Goal: Task Accomplishment & Management: Use online tool/utility

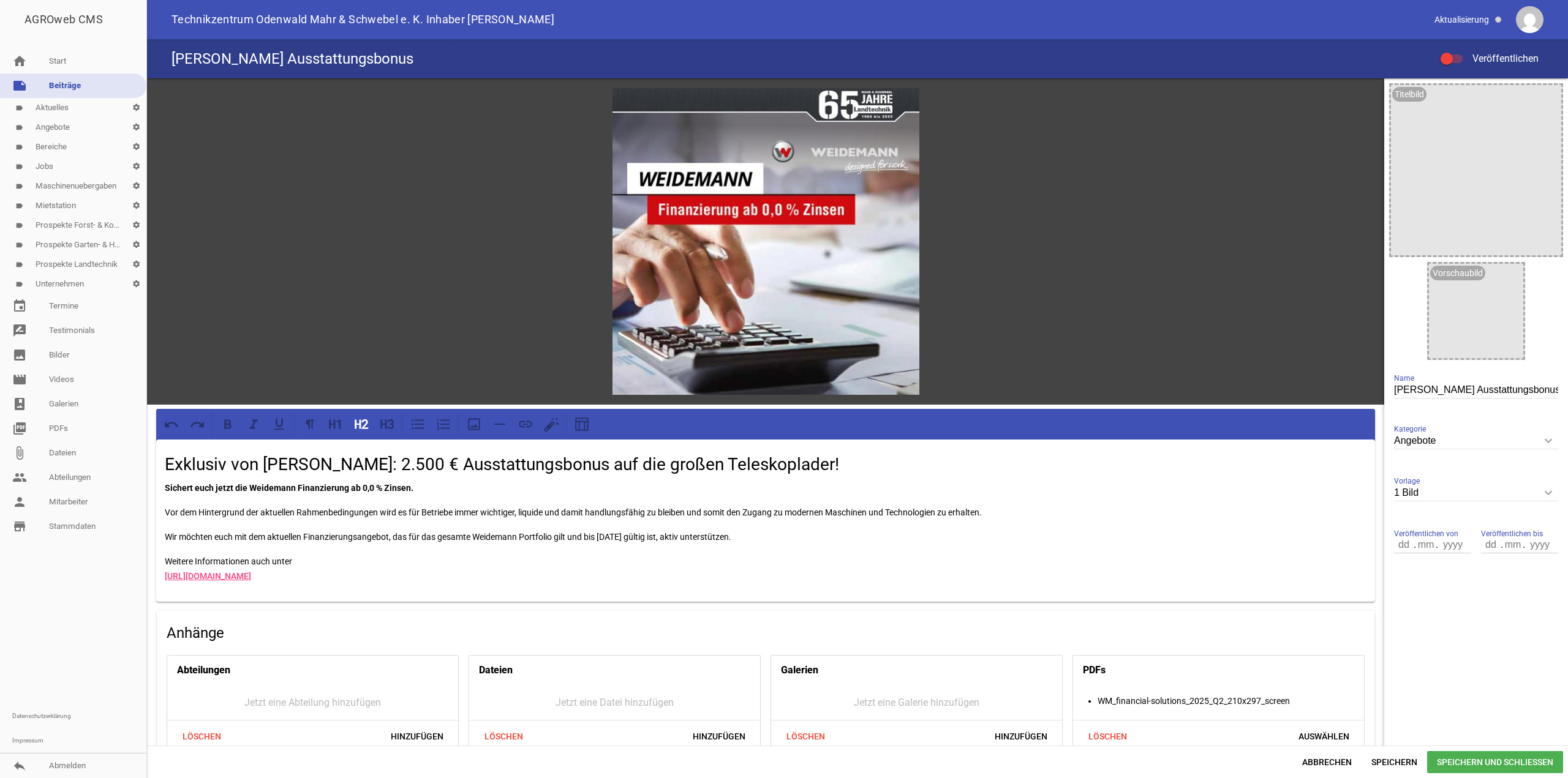
click at [457, 482] on p "Sichert euch jetzt die Weidemann Finanzierung ab 0,0 % Zinsen." at bounding box center [765, 488] width 1202 height 14
drag, startPoint x: 789, startPoint y: 535, endPoint x: 184, endPoint y: 509, distance: 605.6
click at [150, 506] on div "games image Exklusiv von Weidemann: 2.500 € Ausstattungsbonus auf die großen Te…" at bounding box center [765, 498] width 1237 height 838
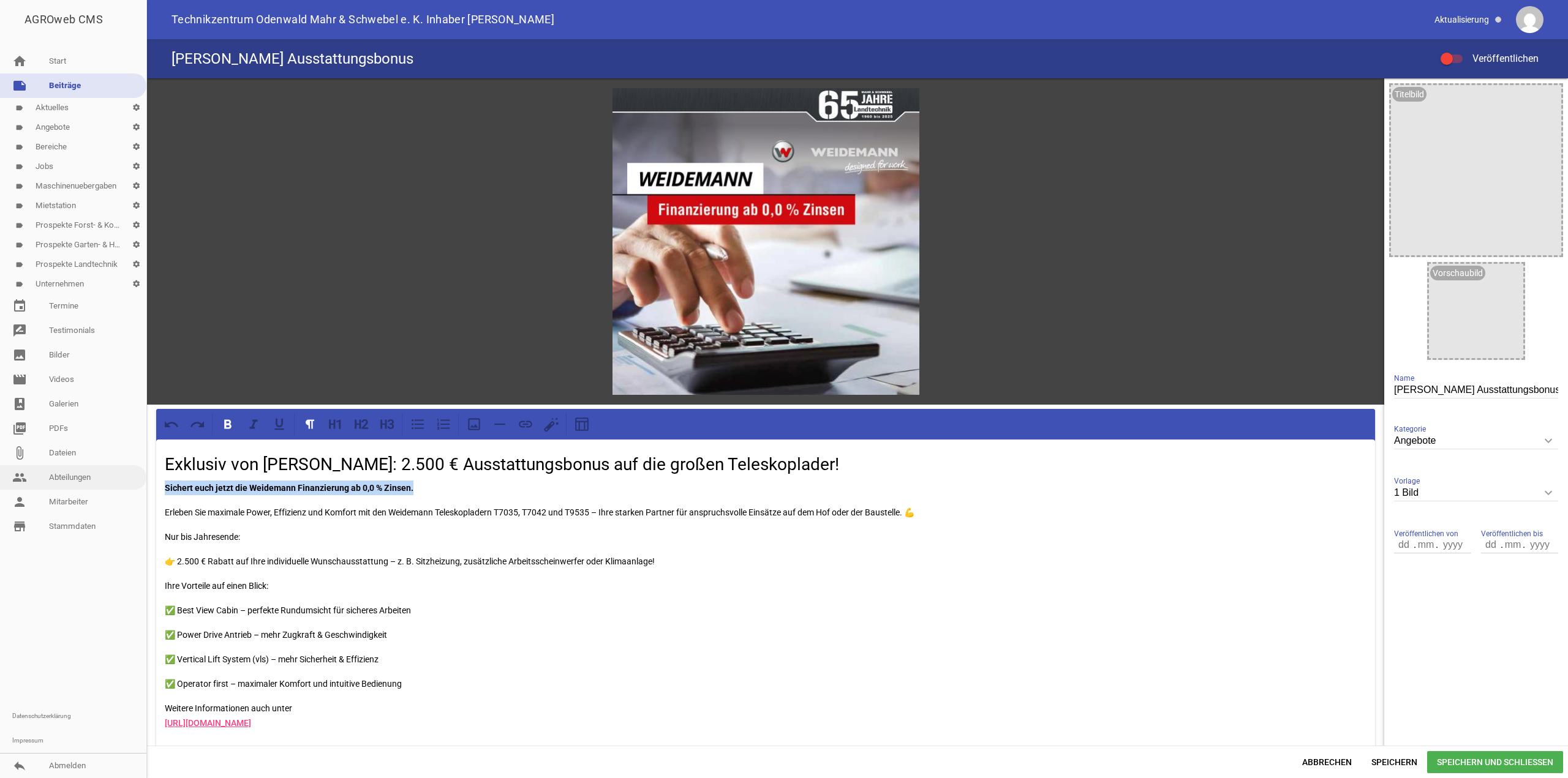
drag, startPoint x: 430, startPoint y: 488, endPoint x: 135, endPoint y: 486, distance: 295.0
click at [135, 486] on div "AGROweb CMS home Start note Beiträge label Aktuelles settings label Angebote se…" at bounding box center [784, 389] width 1568 height 778
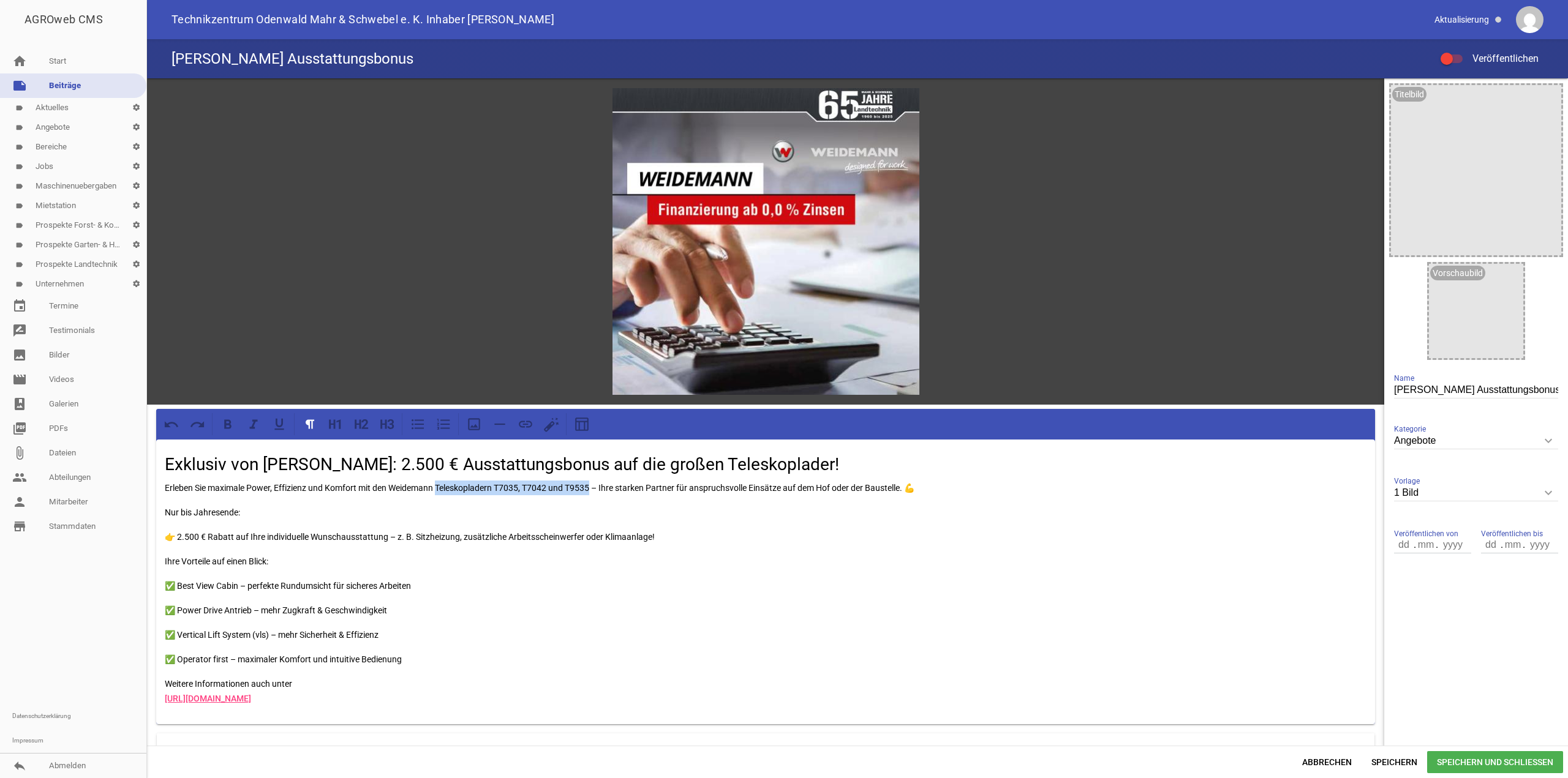
drag, startPoint x: 440, startPoint y: 486, endPoint x: 595, endPoint y: 489, distance: 155.0
click at [595, 489] on p "Erleben Sie maximale Power, Effizienz und Komfort mit den Weidemann Teleskoplad…" at bounding box center [765, 488] width 1202 height 14
click at [228, 426] on icon at bounding box center [228, 424] width 7 height 9
drag, startPoint x: 176, startPoint y: 539, endPoint x: 388, endPoint y: 534, distance: 212.1
click at [388, 534] on p "👉 2.500 € Rabatt auf Ihre individuelle Wunschausstattung – z. B. Sitzheizung, z…" at bounding box center [765, 537] width 1202 height 14
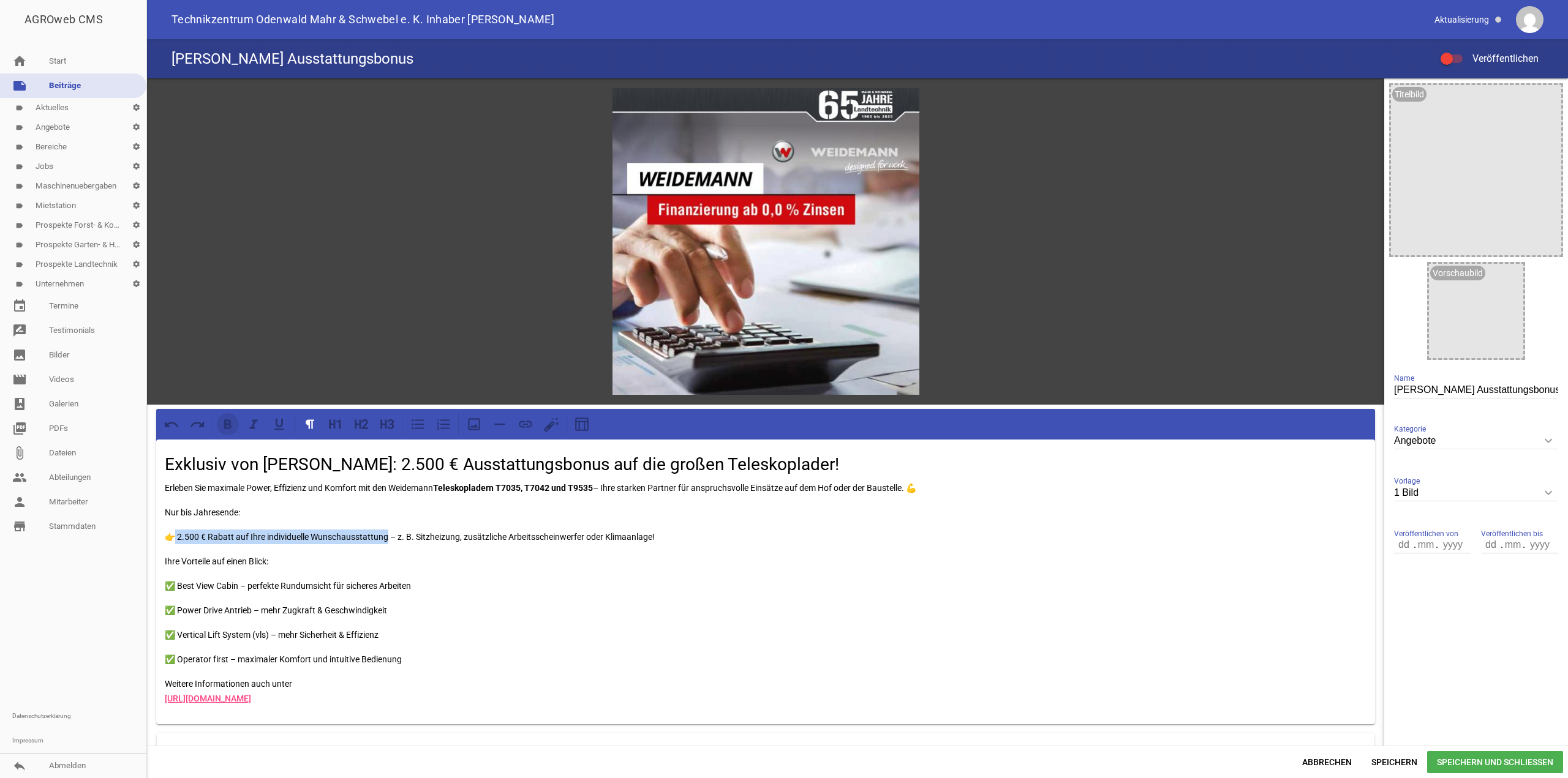
click at [227, 424] on icon at bounding box center [228, 424] width 7 height 9
drag, startPoint x: 237, startPoint y: 569, endPoint x: 247, endPoint y: 566, distance: 10.4
click at [237, 568] on div "Exklusiv von Weidemann: 2.500 € Ausstattungsbonus auf die großen Teleskoplader!…" at bounding box center [765, 581] width 1219 height 284
click at [273, 556] on p "Ihre Vorteile auf einen Blick:" at bounding box center [765, 561] width 1202 height 14
drag, startPoint x: 434, startPoint y: 583, endPoint x: 443, endPoint y: 587, distance: 9.8
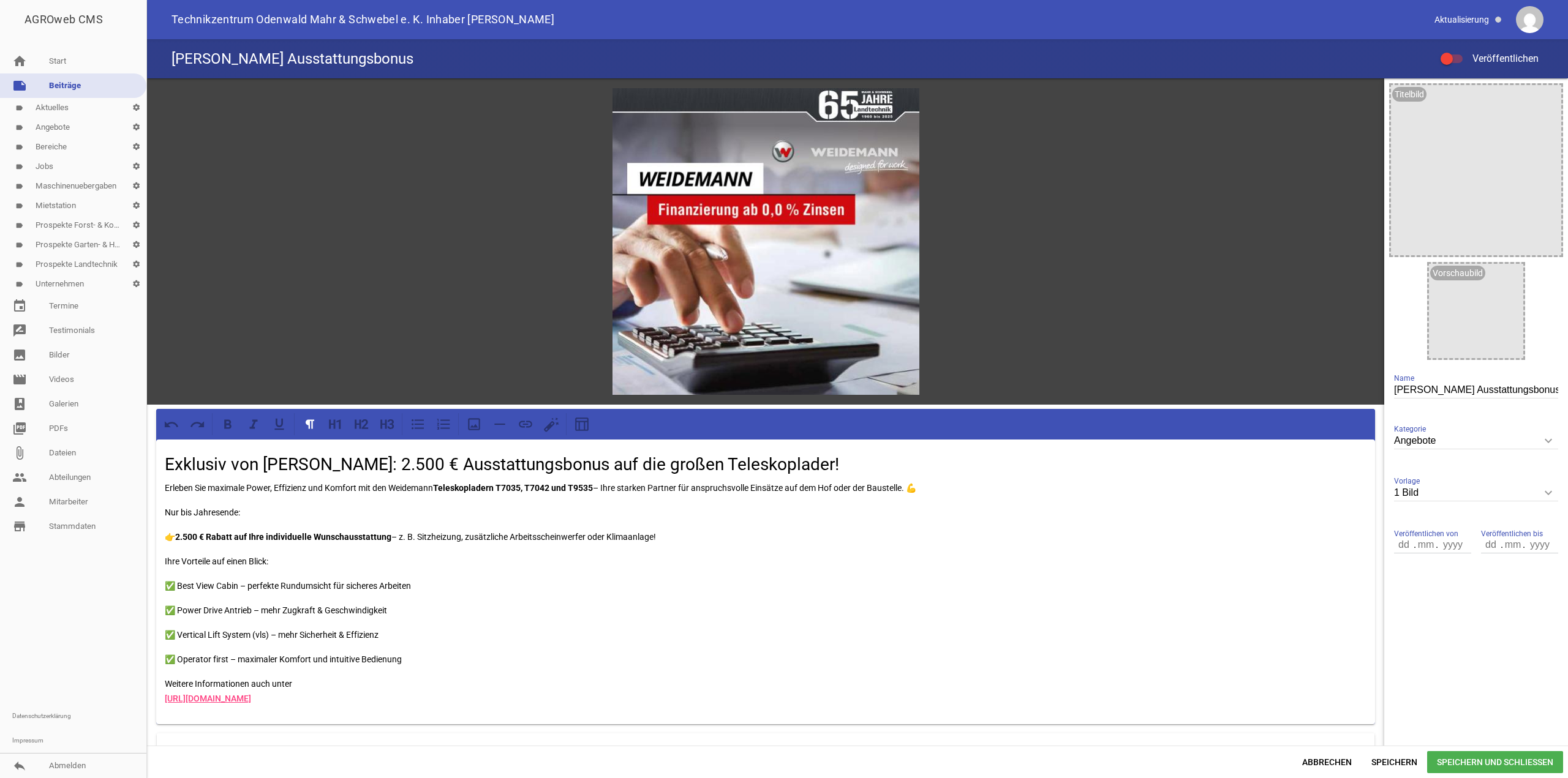
click at [434, 583] on p "✅ Best View Cabin – perfekte Rundumsicht für sicheres Arbeiten" at bounding box center [765, 586] width 1202 height 14
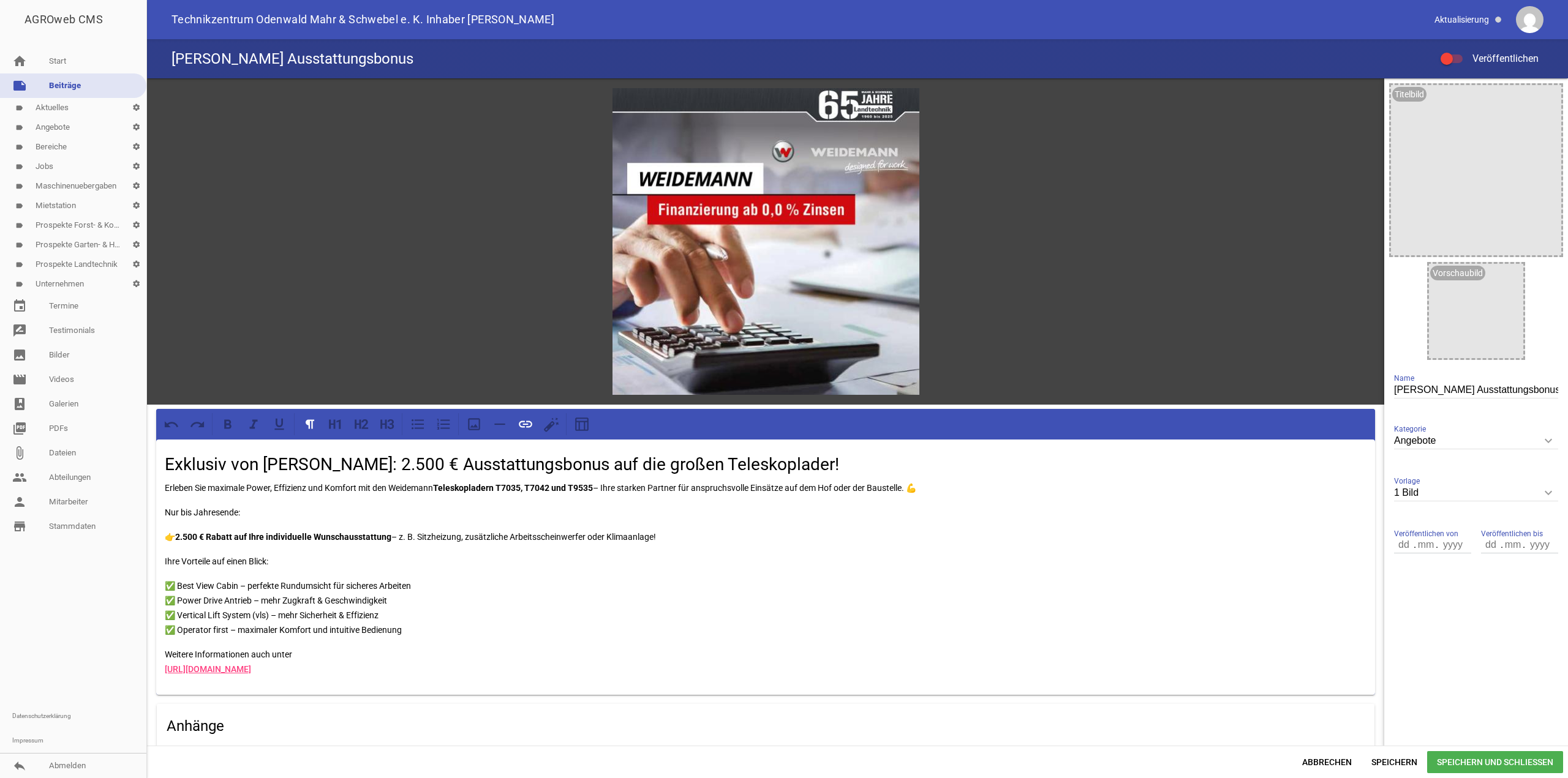
drag, startPoint x: 495, startPoint y: 668, endPoint x: 205, endPoint y: 683, distance: 290.4
click at [156, 678] on div "Exklusiv von Weidemann: 2.500 € Ausstattungsbonus auf die großen Teleskoplader!…" at bounding box center [765, 567] width 1219 height 255
paste div
click at [162, 652] on div "Exklusiv von Weidemann: 2.500 € Ausstattungsbonus auf die großen Teleskoplader!…" at bounding box center [765, 567] width 1219 height 255
click at [547, 656] on p "Weitere Informationen auch unter https://www.weidemann.de/news/news-detail/jetz…" at bounding box center [765, 662] width 1202 height 29
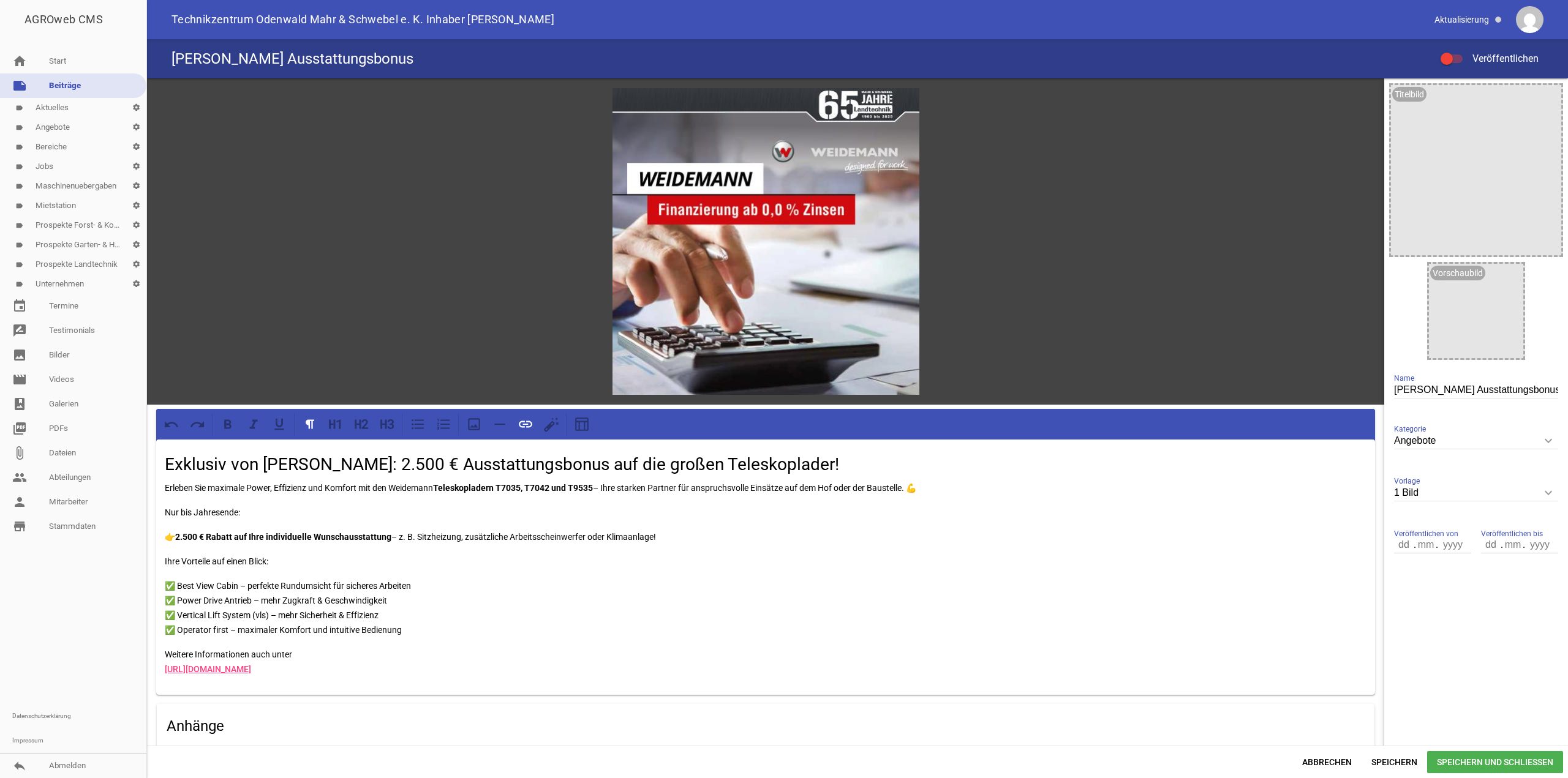
click at [241, 687] on div "Exklusiv von Weidemann: 2.500 € Ausstattungsbonus auf die großen Teleskoplader!…" at bounding box center [765, 567] width 1219 height 255
click at [586, 676] on div "Exklusiv von Weidemann: 2.500 € Ausstattungsbonus auf die großen Teleskoplader!…" at bounding box center [765, 567] width 1219 height 255
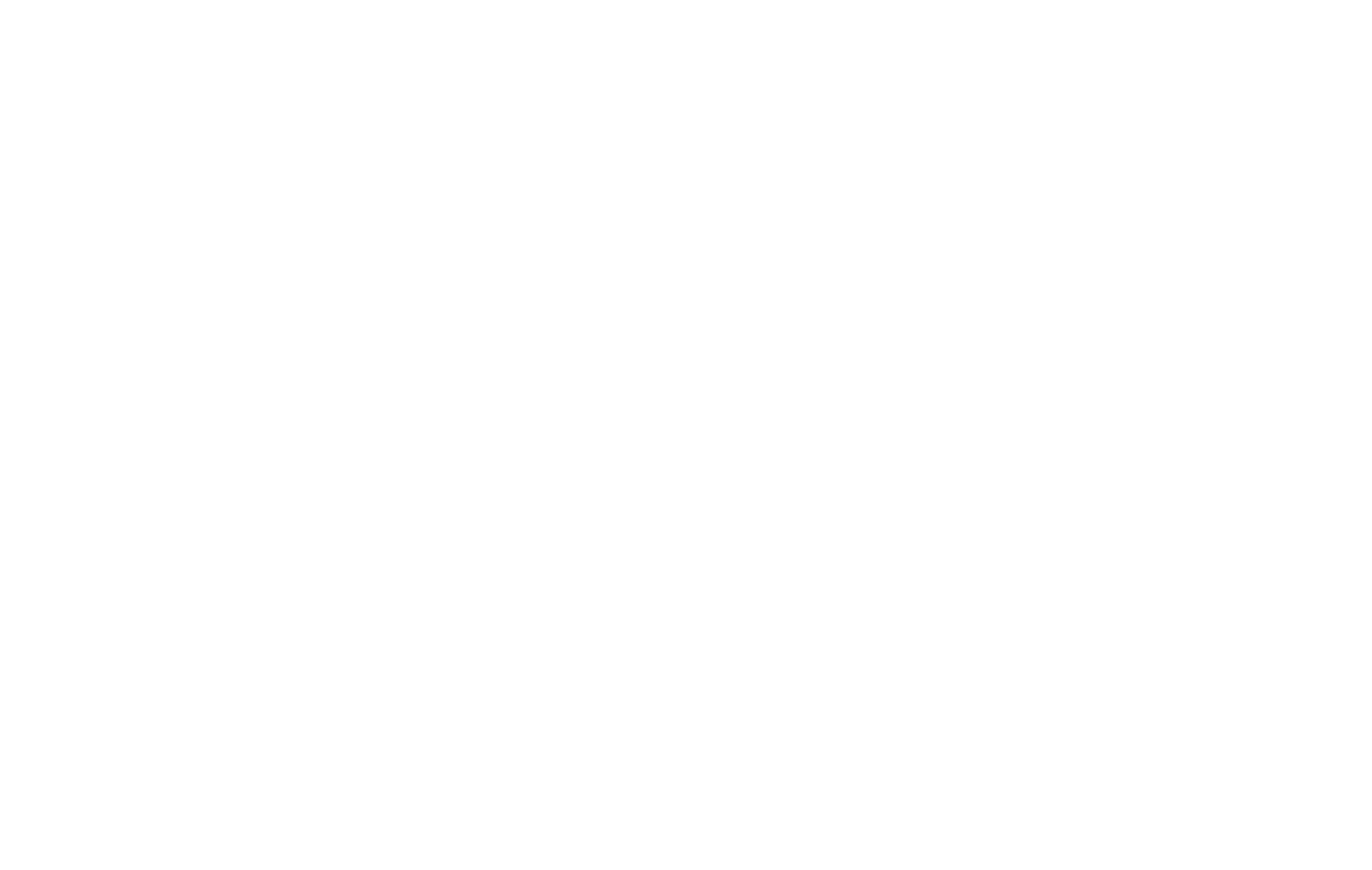
drag, startPoint x: 682, startPoint y: 476, endPoint x: 1330, endPoint y: 607, distance: 661.1
click at [683, 0] on html at bounding box center [686, 0] width 1372 height 0
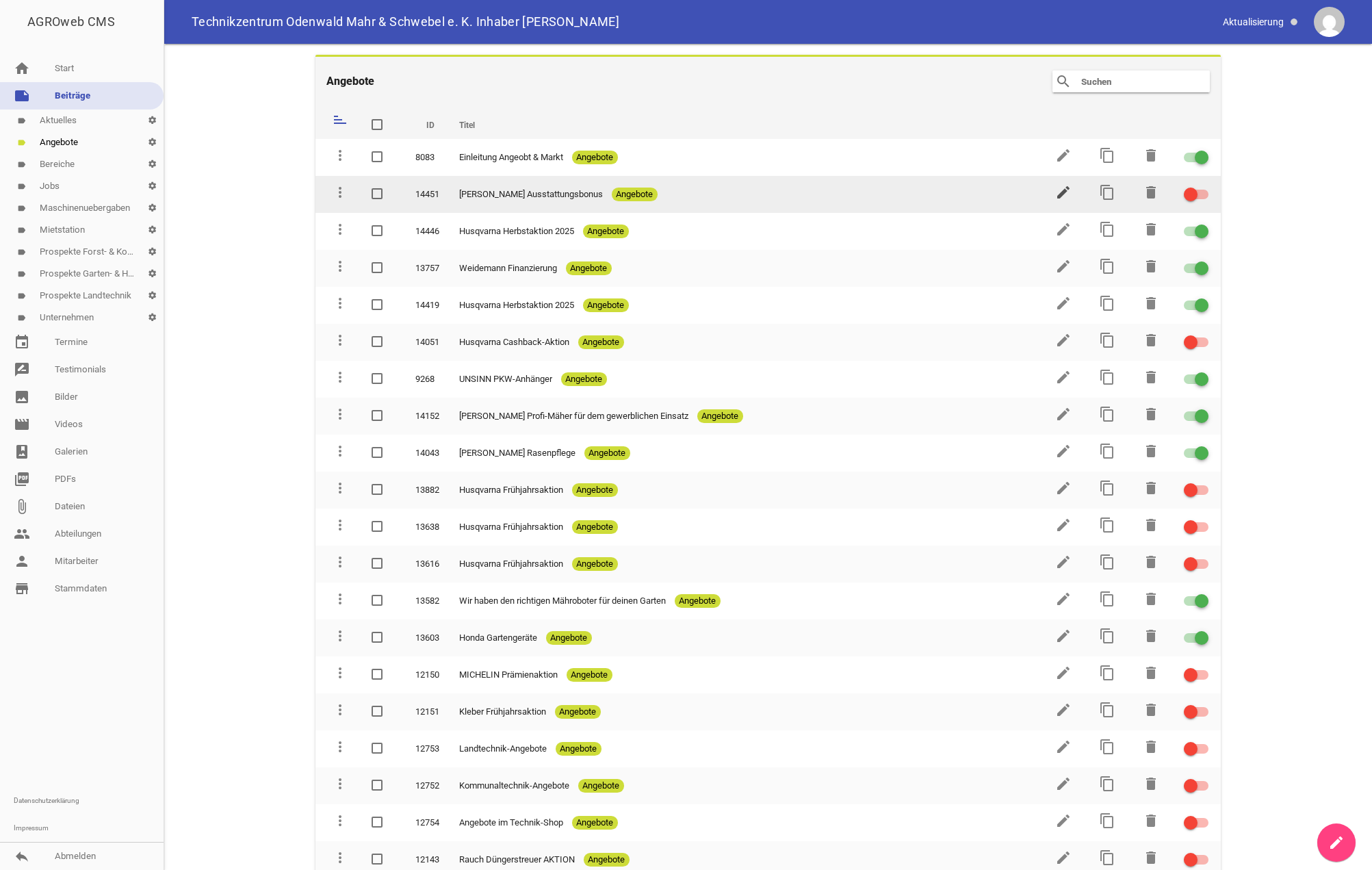
click at [1056, 193] on icon "edit" at bounding box center [1064, 192] width 16 height 16
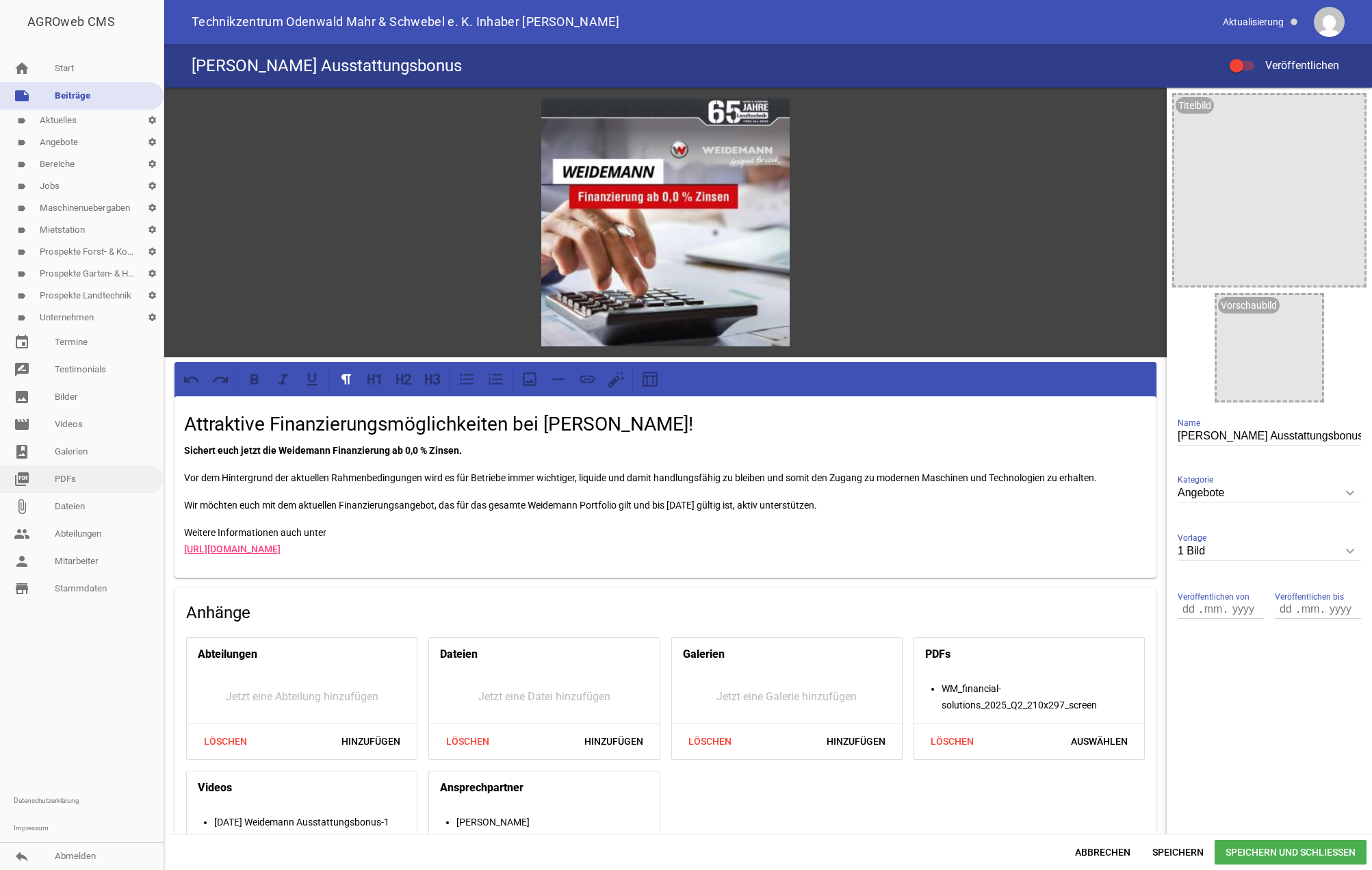
drag, startPoint x: 886, startPoint y: 511, endPoint x: 154, endPoint y: 472, distance: 733.0
click at [154, 472] on div "AGROweb CMS home Start note Beiträge label Aktuelles settings label Angebote se…" at bounding box center [686, 435] width 1372 height 870
drag, startPoint x: 572, startPoint y: 547, endPoint x: 167, endPoint y: 546, distance: 405.0
click at [167, 548] on div "games image Attraktive Finanzierungsmöglichkeiten bei Weidemann! Sichert euch j…" at bounding box center [666, 515] width 1003 height 855
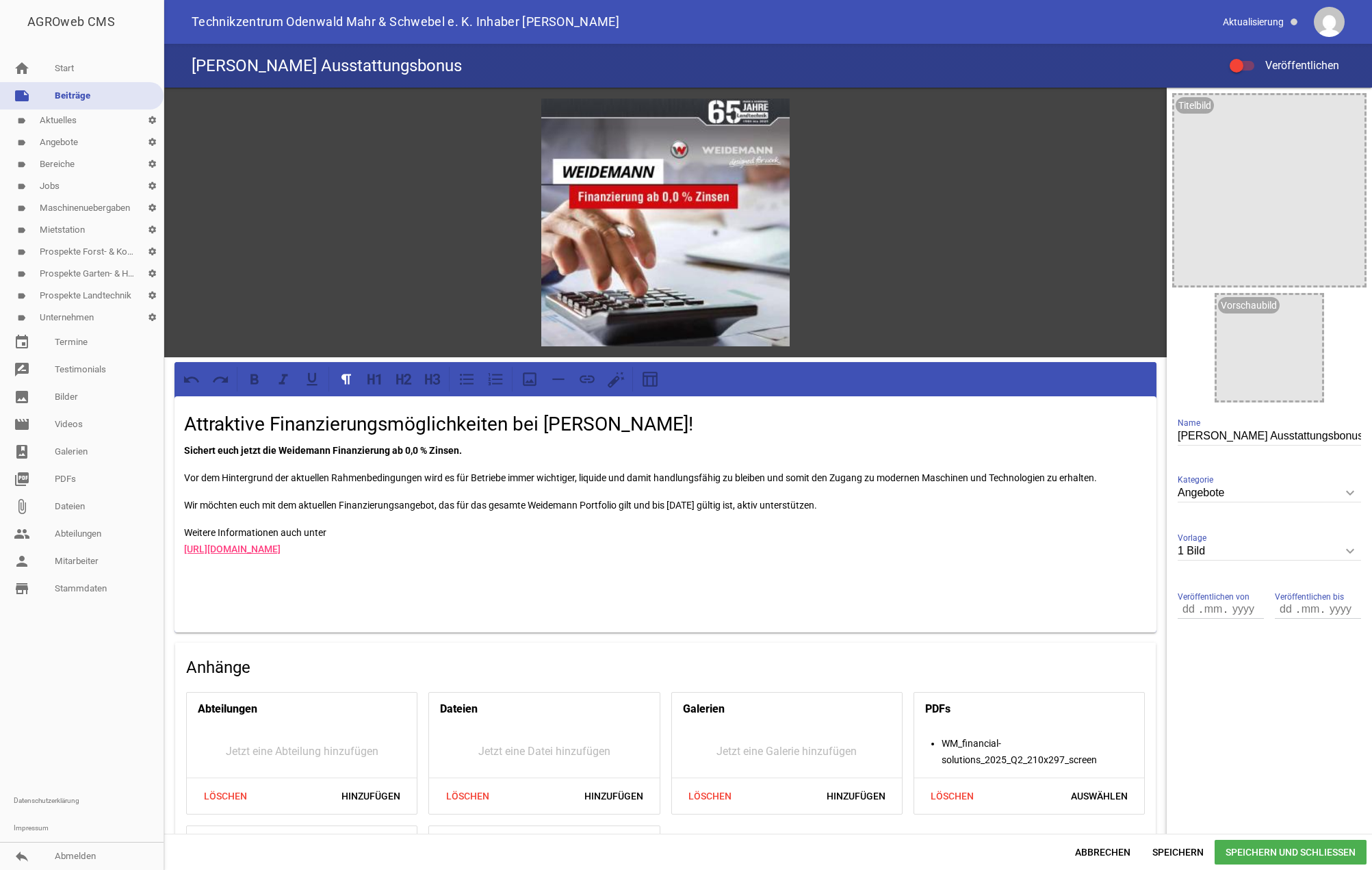
click at [183, 530] on div "Attraktive Finanzierungsmöglichkeiten bei Weidemann! Sichert euch jetzt die Wei…" at bounding box center [666, 514] width 982 height 236
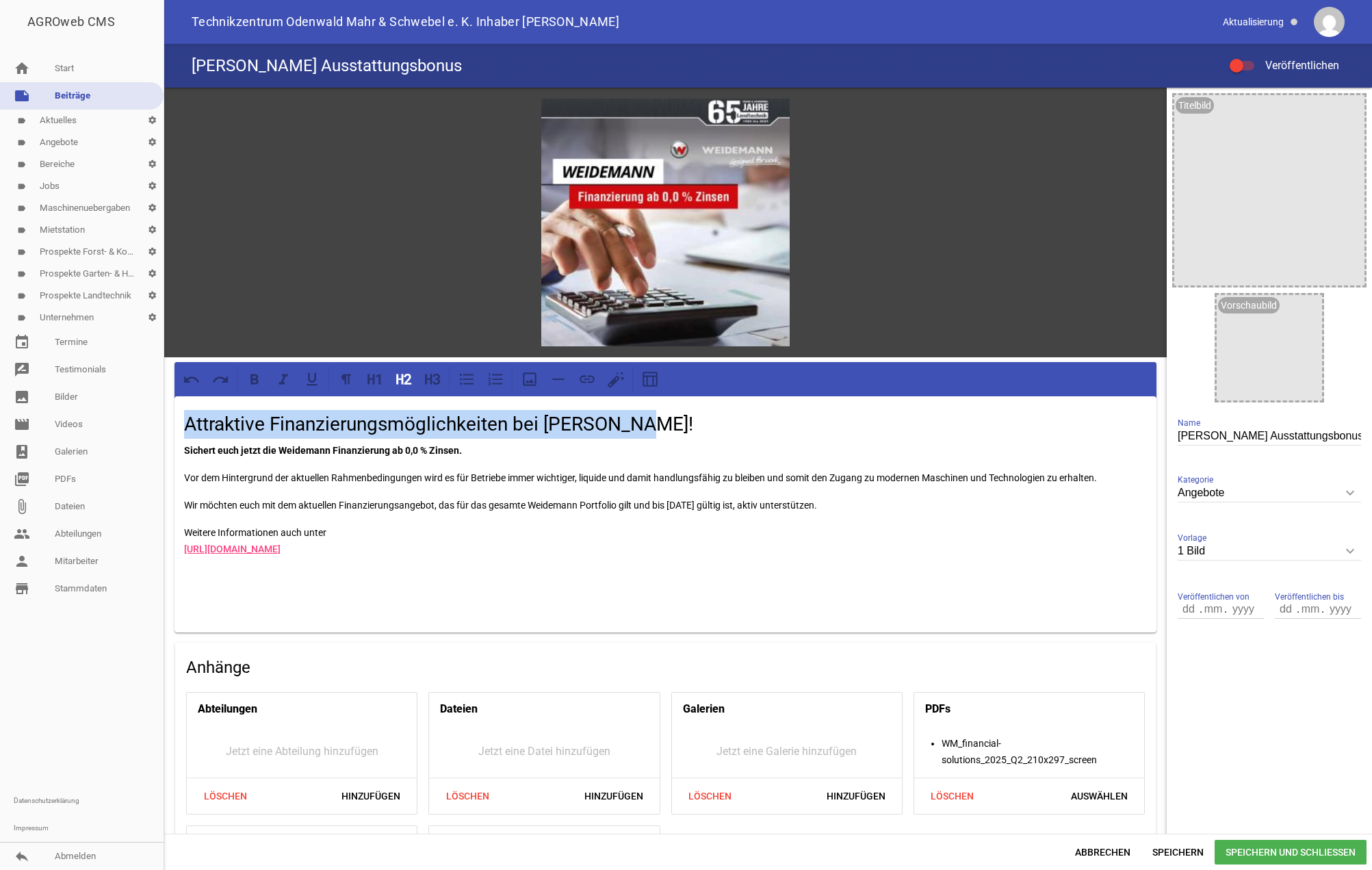
drag, startPoint x: 659, startPoint y: 419, endPoint x: 191, endPoint y: 413, distance: 468.0
click at [181, 413] on div "Attraktive Finanzierungsmöglichkeiten bei Weidemann! Sichert euch jetzt die Wei…" at bounding box center [666, 514] width 982 height 236
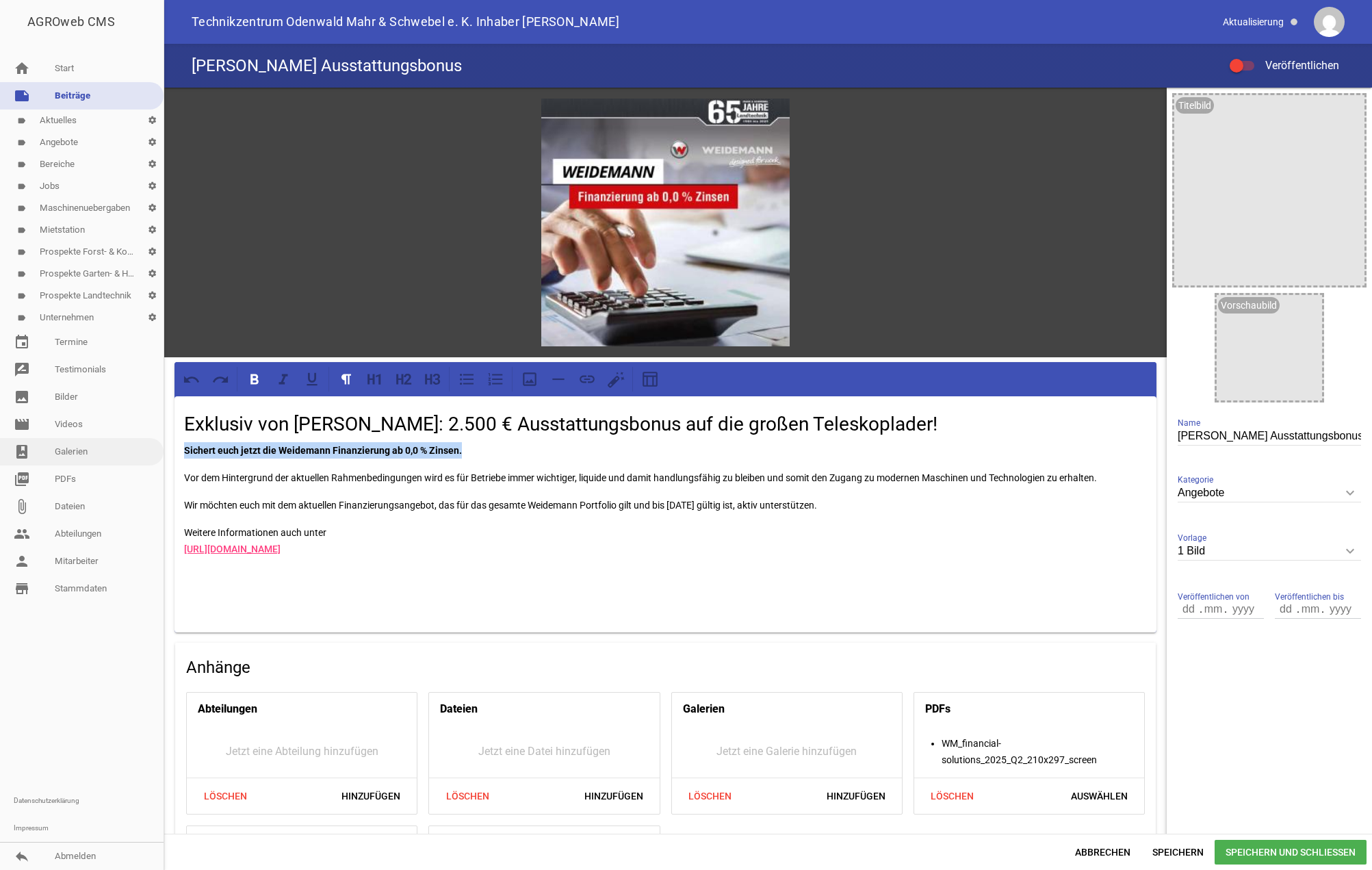
drag, startPoint x: 412, startPoint y: 449, endPoint x: 141, endPoint y: 445, distance: 271.0
click at [142, 446] on div "AGROweb CMS home Start note Beiträge label Aktuelles settings label Angebote se…" at bounding box center [686, 435] width 1372 height 870
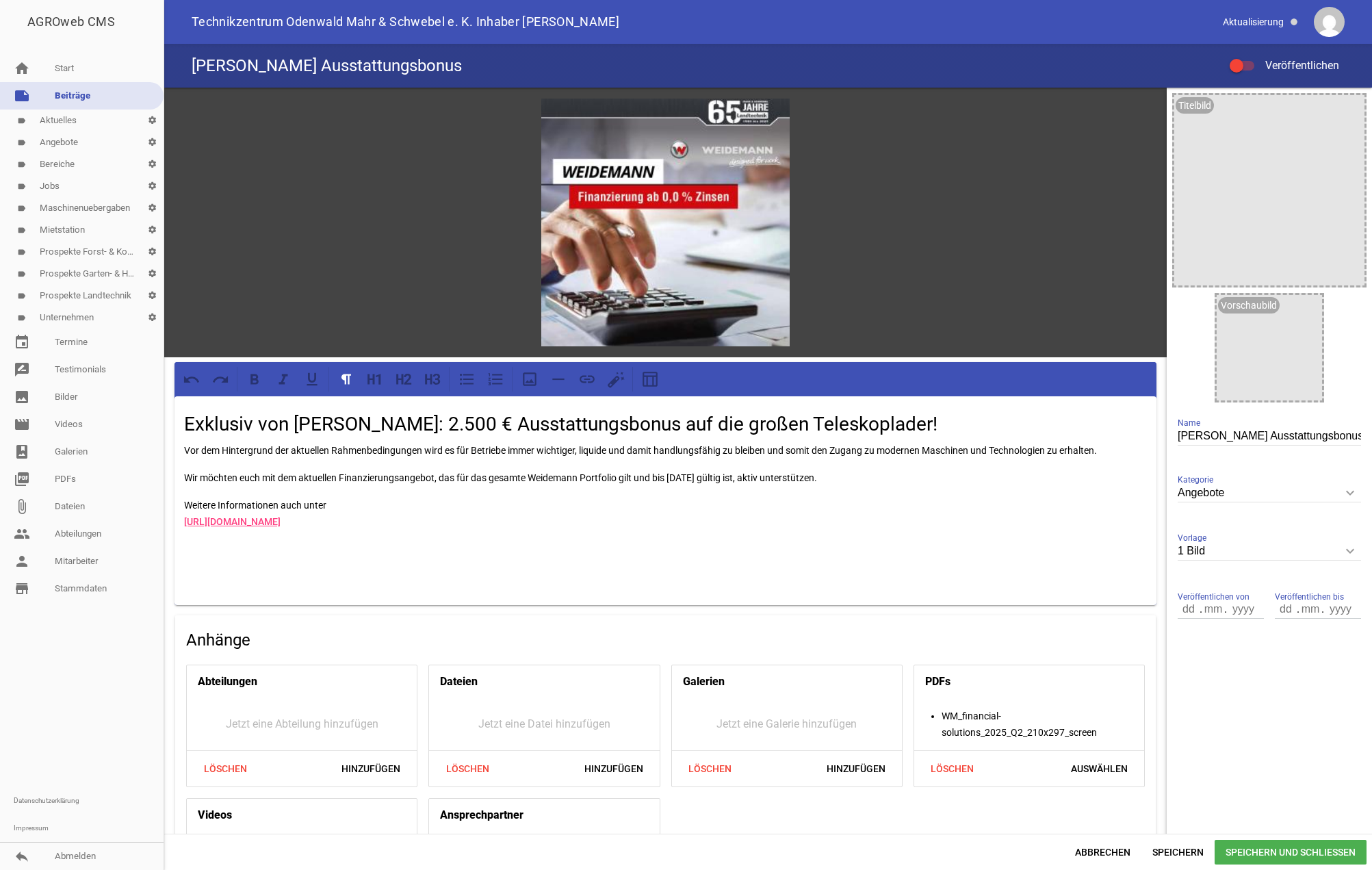
drag, startPoint x: 867, startPoint y: 482, endPoint x: 323, endPoint y: 485, distance: 544.0
click at [178, 444] on div "Exklusiv von Weidemann: 2.500 € Ausstattungsbonus auf die großen Teleskoplader!…" at bounding box center [666, 501] width 982 height 209
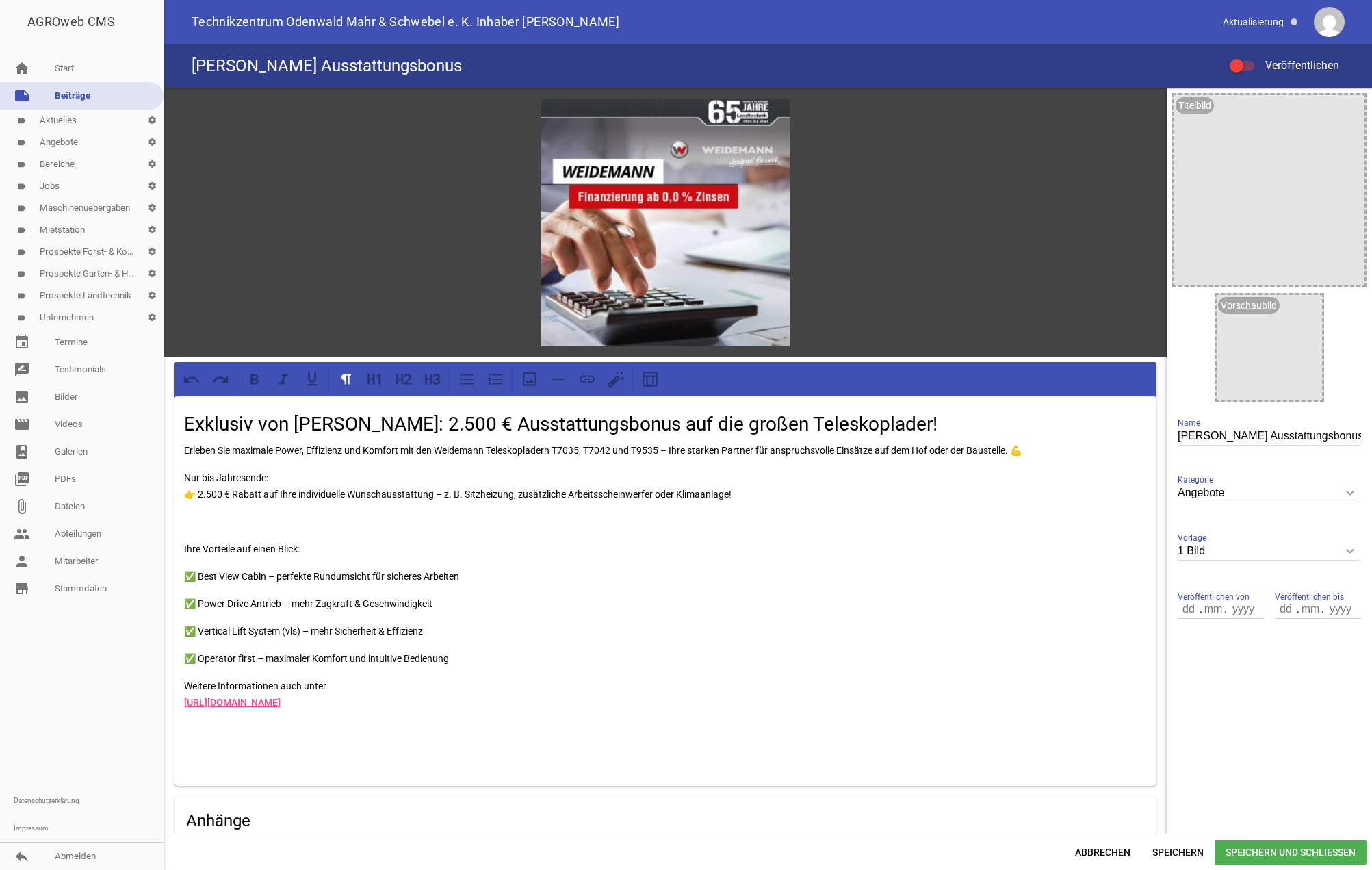
drag, startPoint x: 211, startPoint y: 510, endPoint x: 249, endPoint y: 519, distance: 39.1
click at [211, 509] on div "Exklusiv von Weidemann: 2.500 € Ausstattungsbonus auf die großen Teleskoplader!…" at bounding box center [666, 591] width 982 height 390
click at [324, 543] on p "Ihre Vorteile auf einen Blick:" at bounding box center [665, 549] width 963 height 16
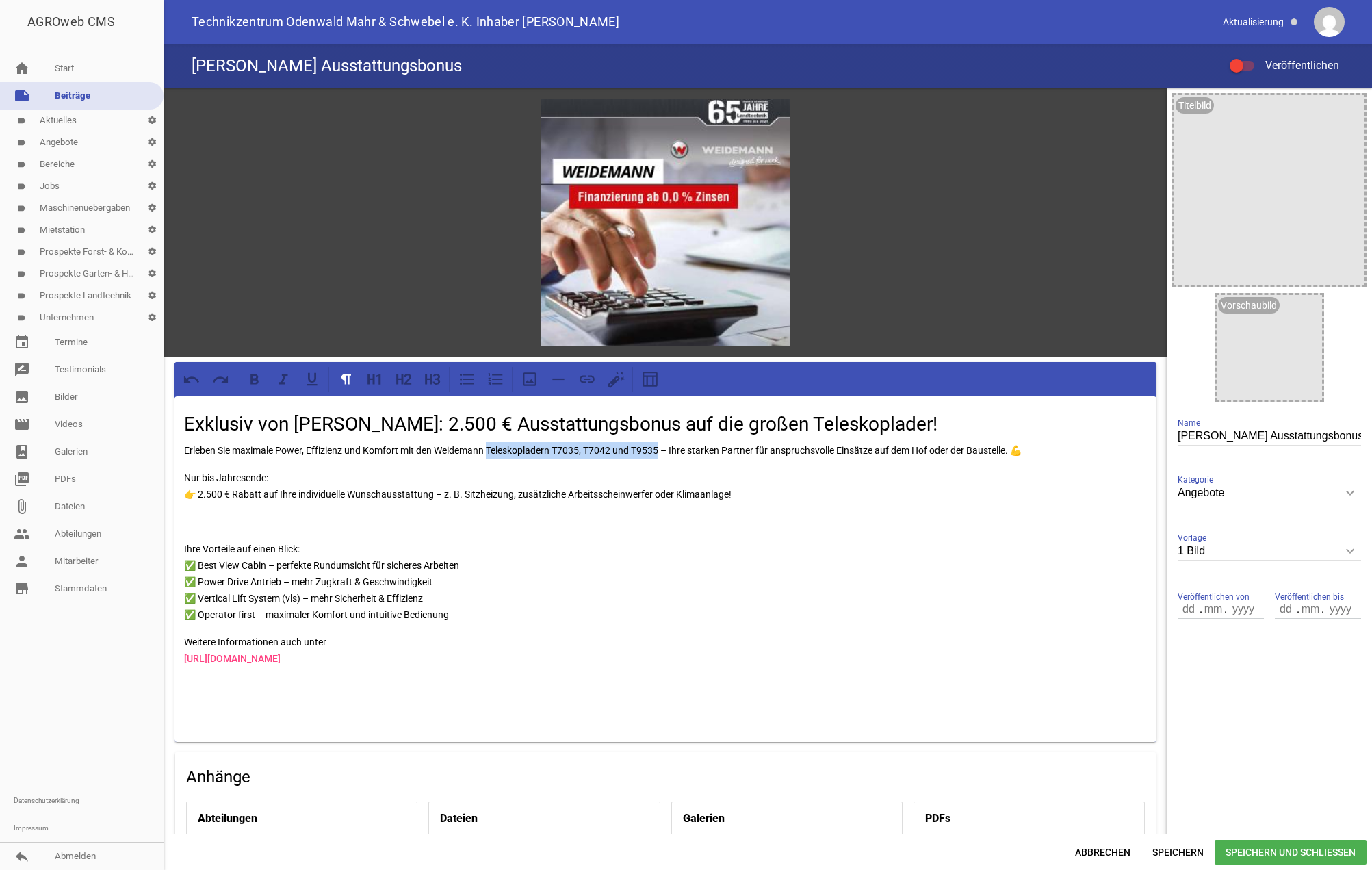
drag, startPoint x: 490, startPoint y: 446, endPoint x: 662, endPoint y: 447, distance: 172.0
click at [662, 447] on p "Erleben Sie maximale Power, Effizienz und Komfort mit den Weidemann Teleskoplad…" at bounding box center [665, 450] width 963 height 16
click at [258, 379] on icon at bounding box center [254, 379] width 8 height 10
drag, startPoint x: 198, startPoint y: 491, endPoint x: 433, endPoint y: 495, distance: 235.0
click at [433, 495] on p "Nur bis Jahresende: 👉 2.500 € Rabatt auf Ihre individuelle Wunschausstattung – …" at bounding box center [665, 485] width 963 height 33
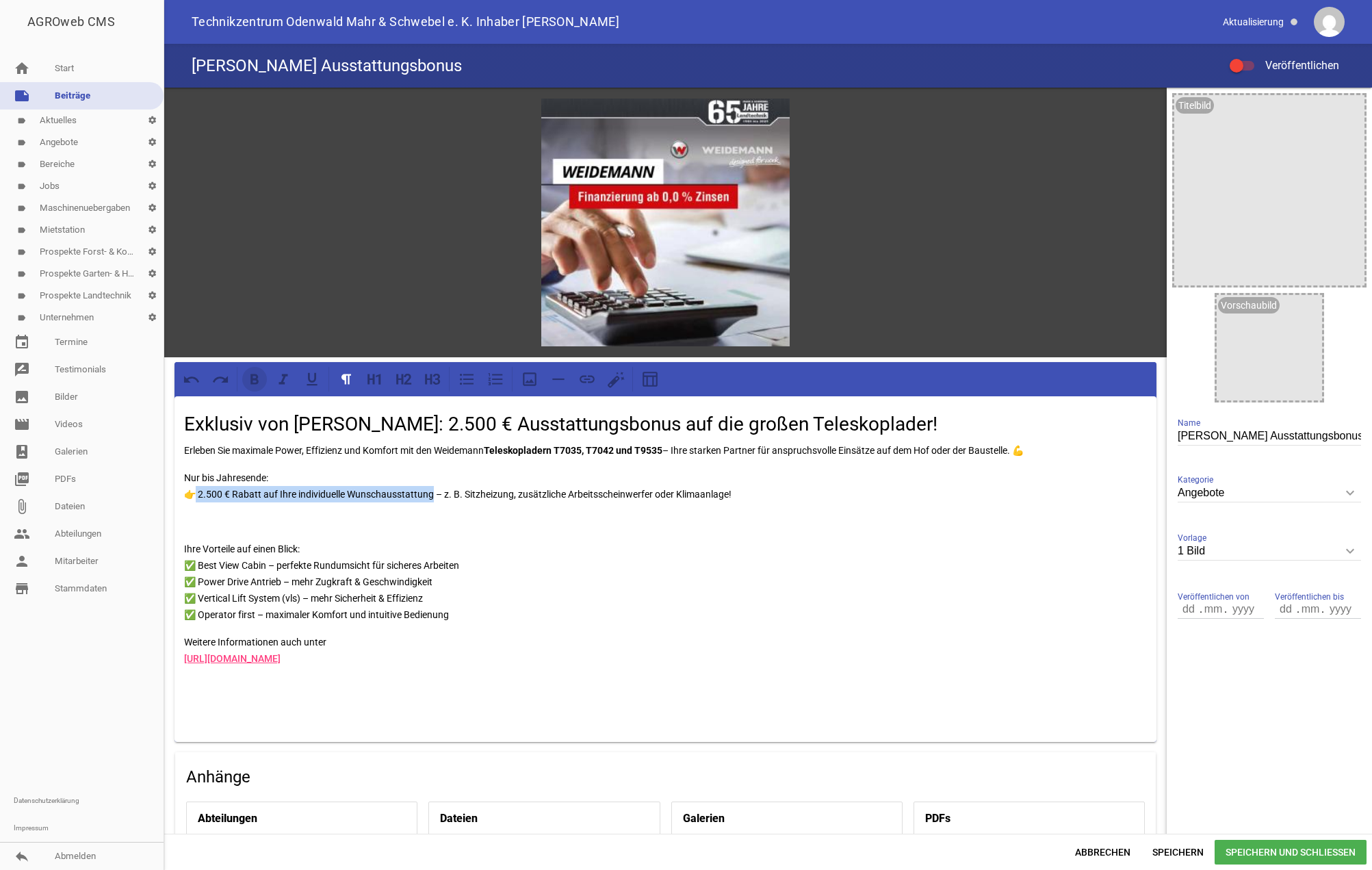
click at [259, 383] on icon at bounding box center [254, 379] width 18 height 18
click at [338, 520] on p at bounding box center [665, 521] width 963 height 16
click at [214, 691] on p at bounding box center [665, 686] width 963 height 16
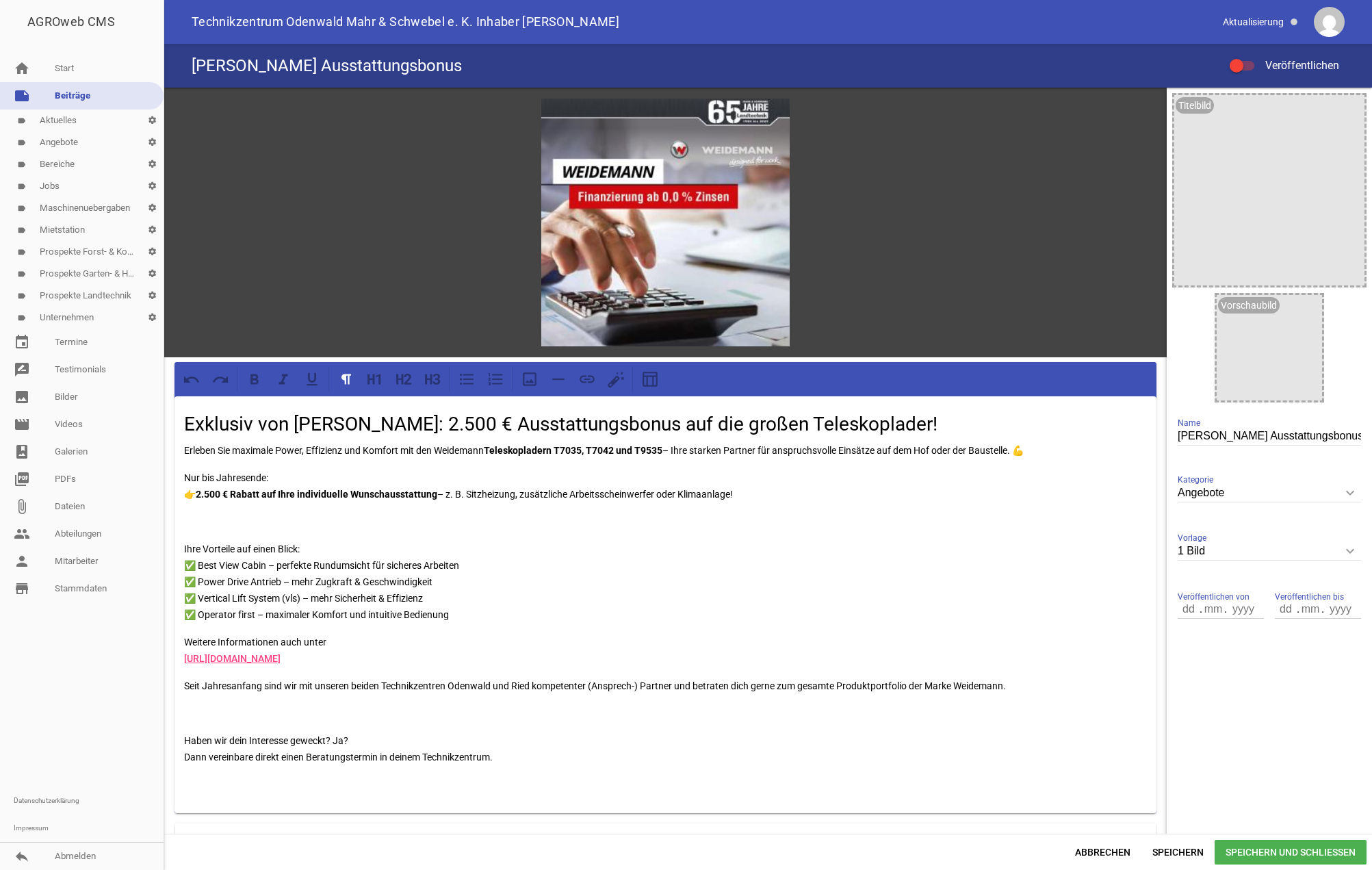
drag, startPoint x: 210, startPoint y: 706, endPoint x: 252, endPoint y: 705, distance: 42.0
click at [210, 706] on p at bounding box center [665, 713] width 963 height 16
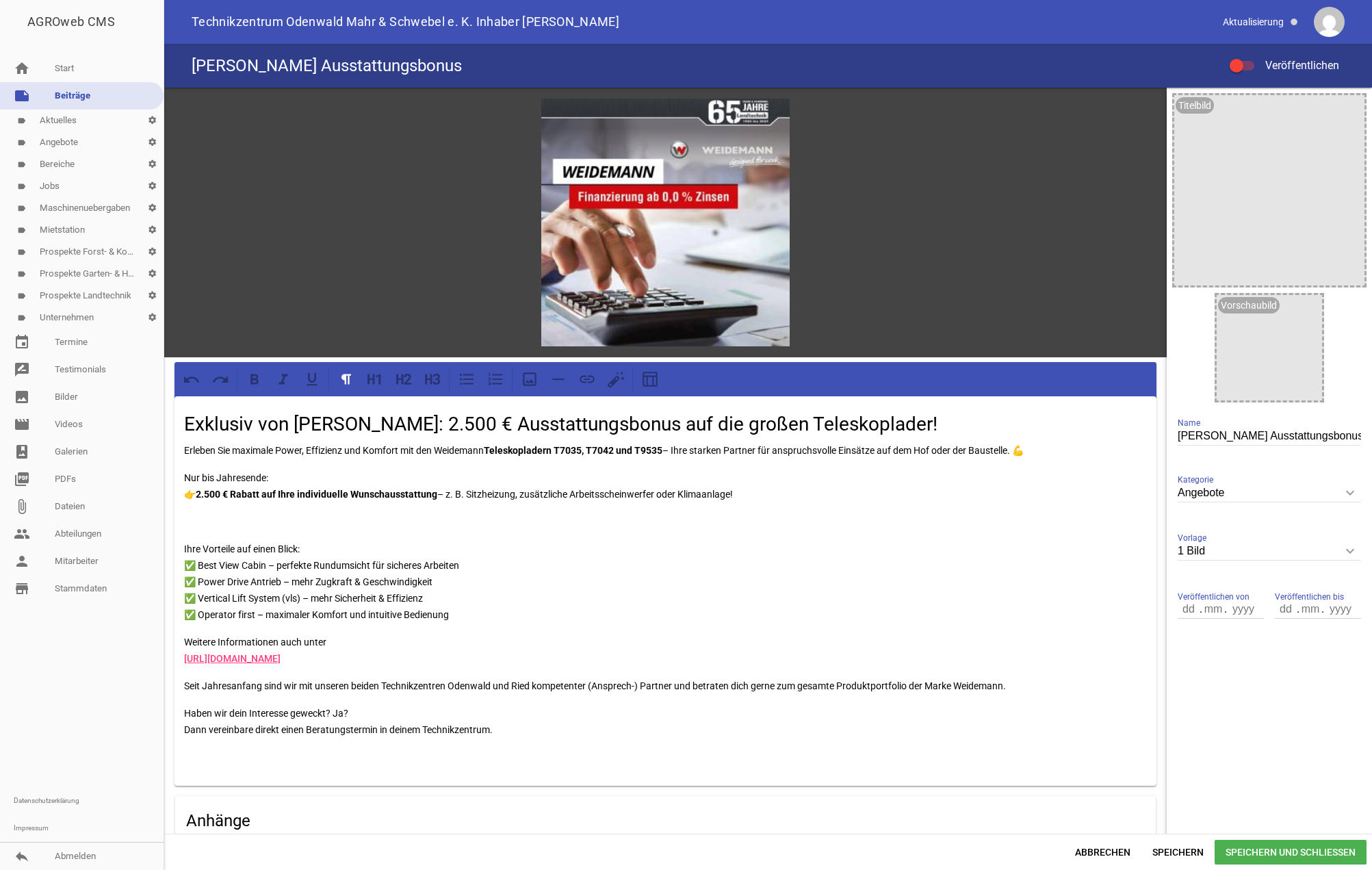
click at [410, 724] on p "Haben wir dein Interesse geweckt? Ja? Dann vereinbare direkt einen Beratungster…" at bounding box center [665, 721] width 963 height 33
click at [220, 515] on p at bounding box center [665, 521] width 963 height 16
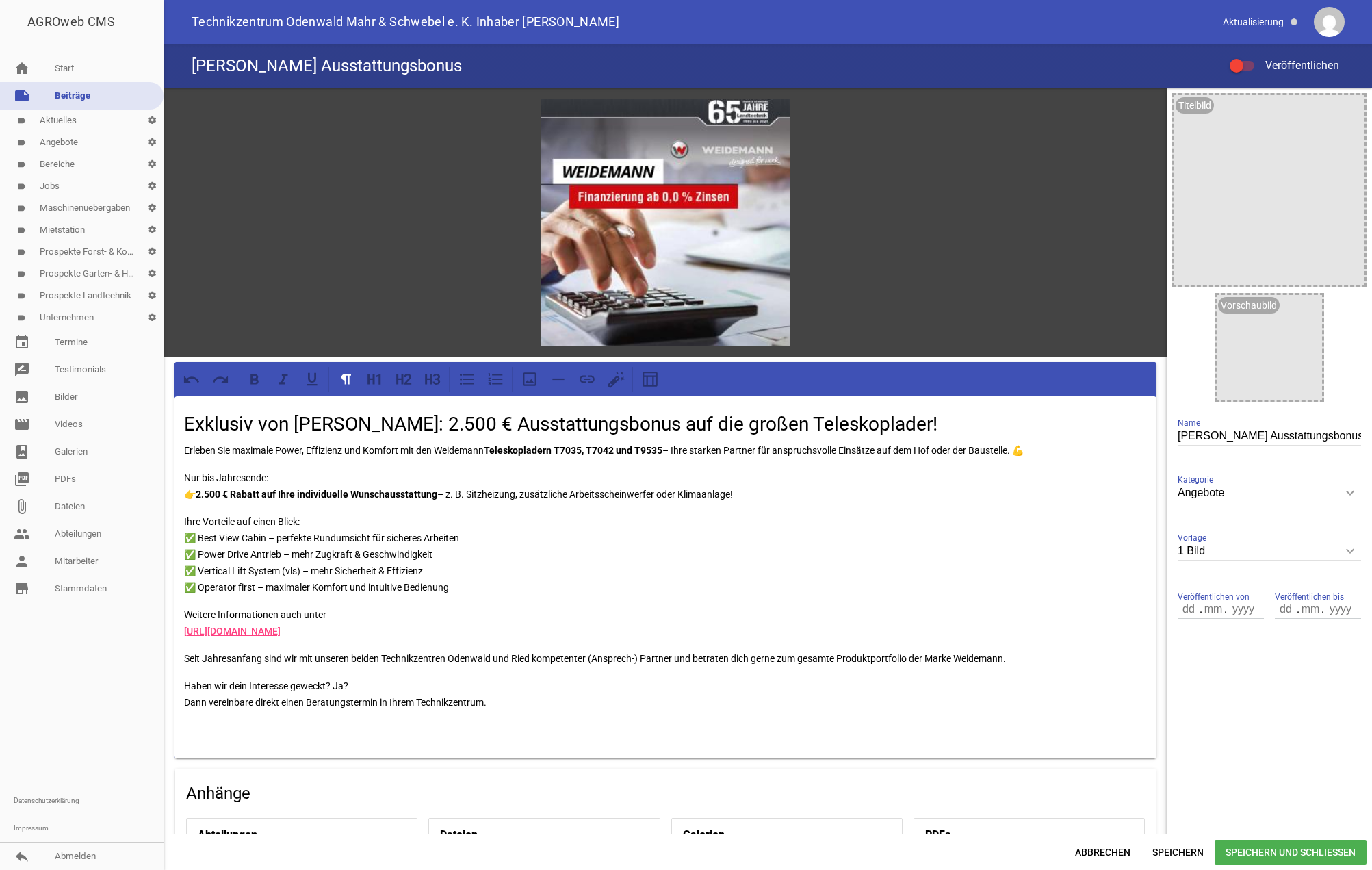
click at [197, 726] on p at bounding box center [665, 730] width 963 height 16
click at [831, 613] on p "Weitere Informationen auch unter https://www.weidemann.de/news/news-detail/jetz…" at bounding box center [665, 623] width 963 height 33
click at [765, 124] on icon "image" at bounding box center [773, 115] width 22 height 22
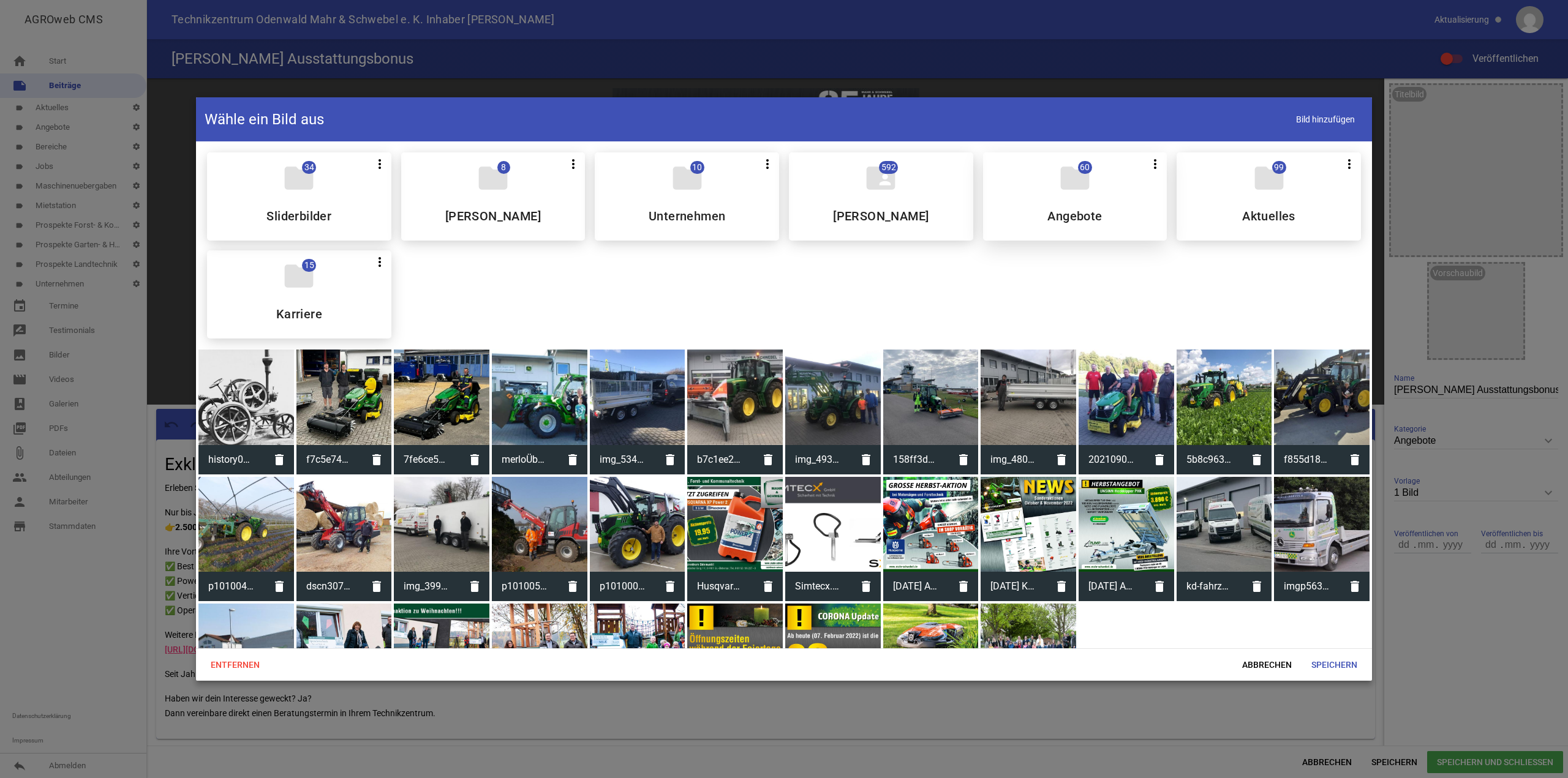
click at [1064, 218] on h5 "Angebote" at bounding box center [1074, 216] width 54 height 12
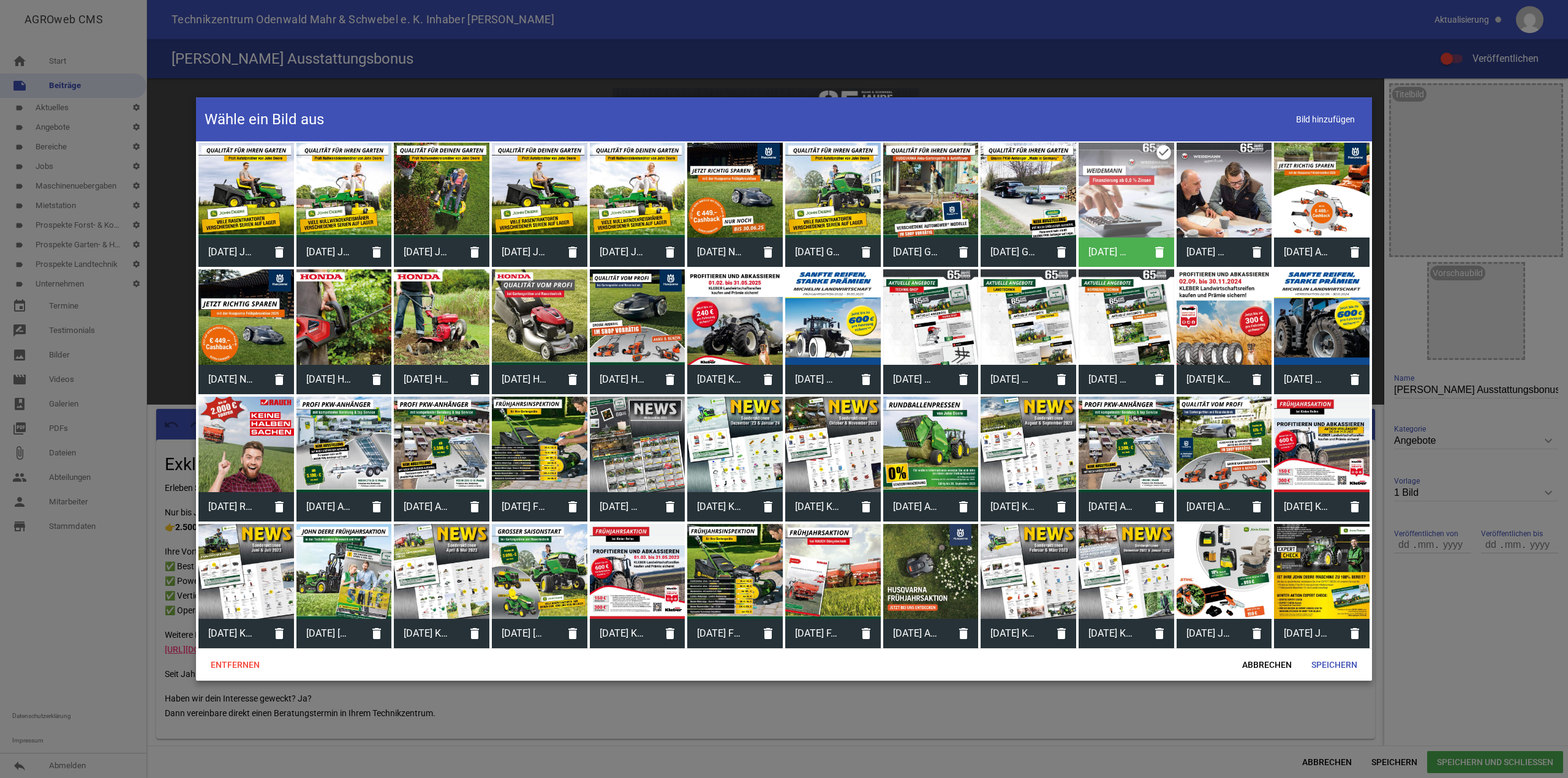
scroll to position [363, 0]
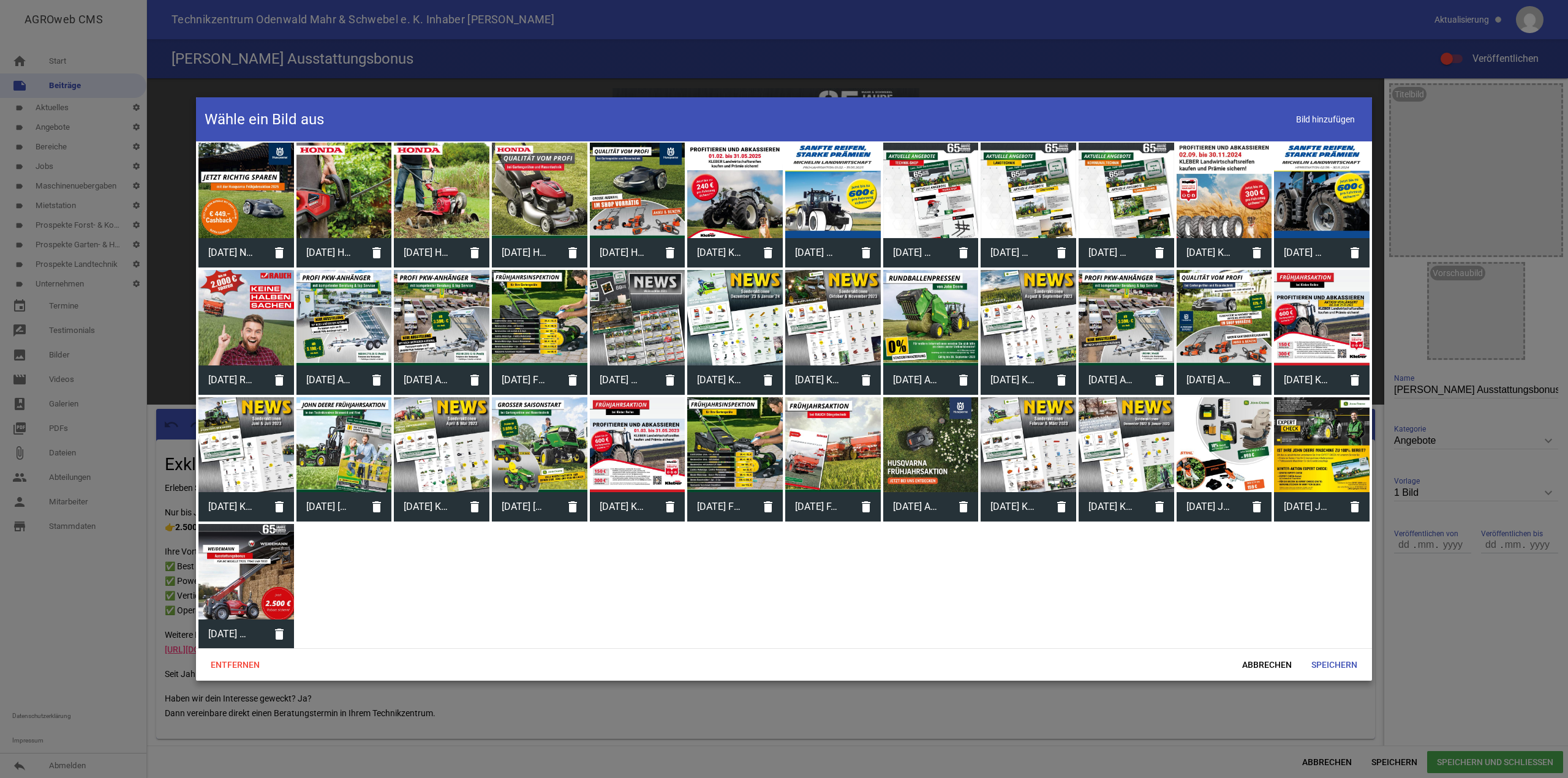
click at [188, 589] on div at bounding box center [784, 389] width 1568 height 778
click at [221, 592] on div at bounding box center [246, 572] width 96 height 95
click at [1228, 657] on span "Speichern" at bounding box center [1334, 665] width 65 height 22
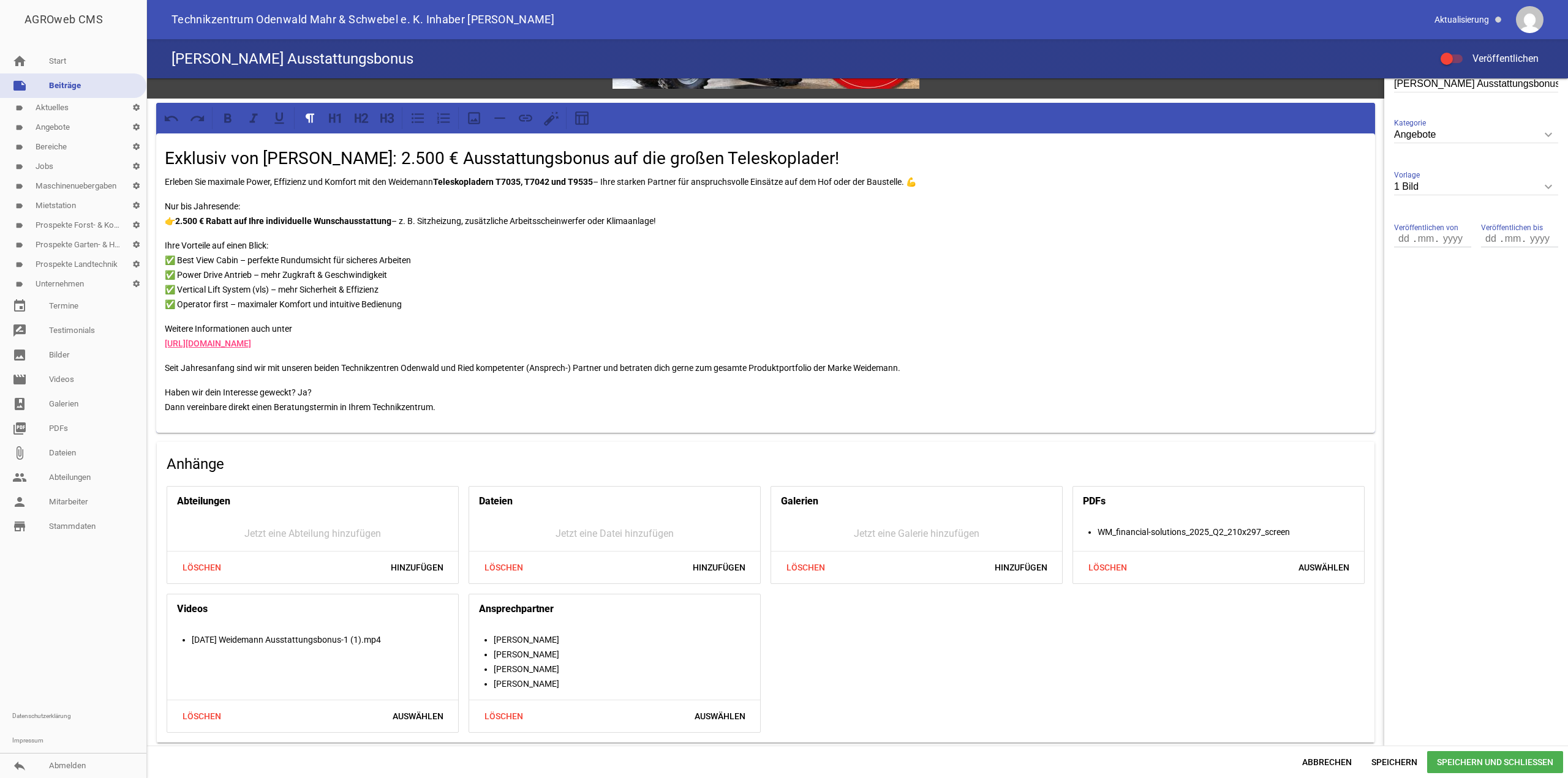
scroll to position [307, 0]
click at [1228, 759] on span "Speichern und Schließen" at bounding box center [1495, 762] width 136 height 22
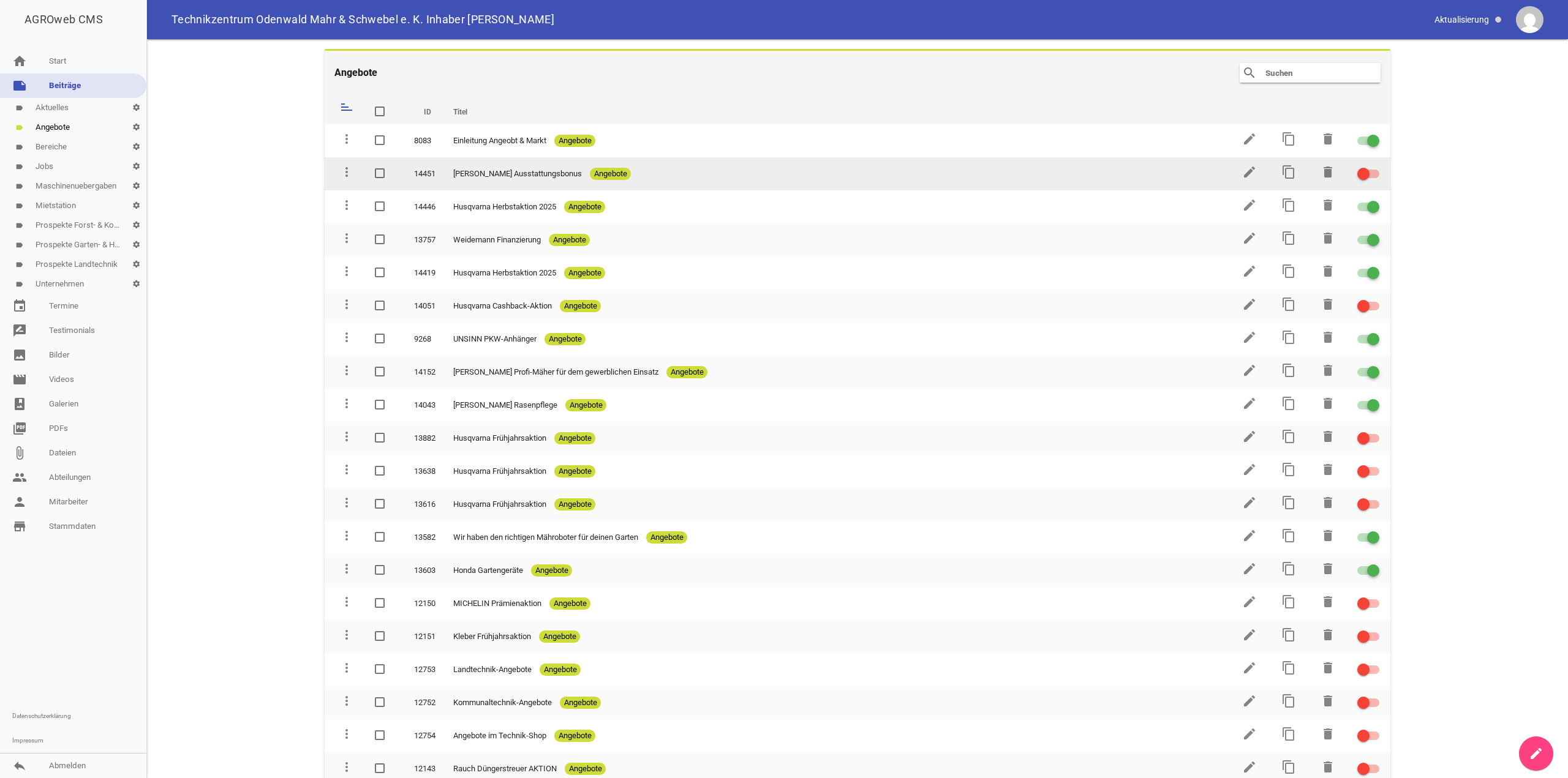
click at [1228, 175] on div at bounding box center [1368, 173] width 22 height 8
click at [1228, 167] on input "checkbox" at bounding box center [1376, 167] width 0 height 0
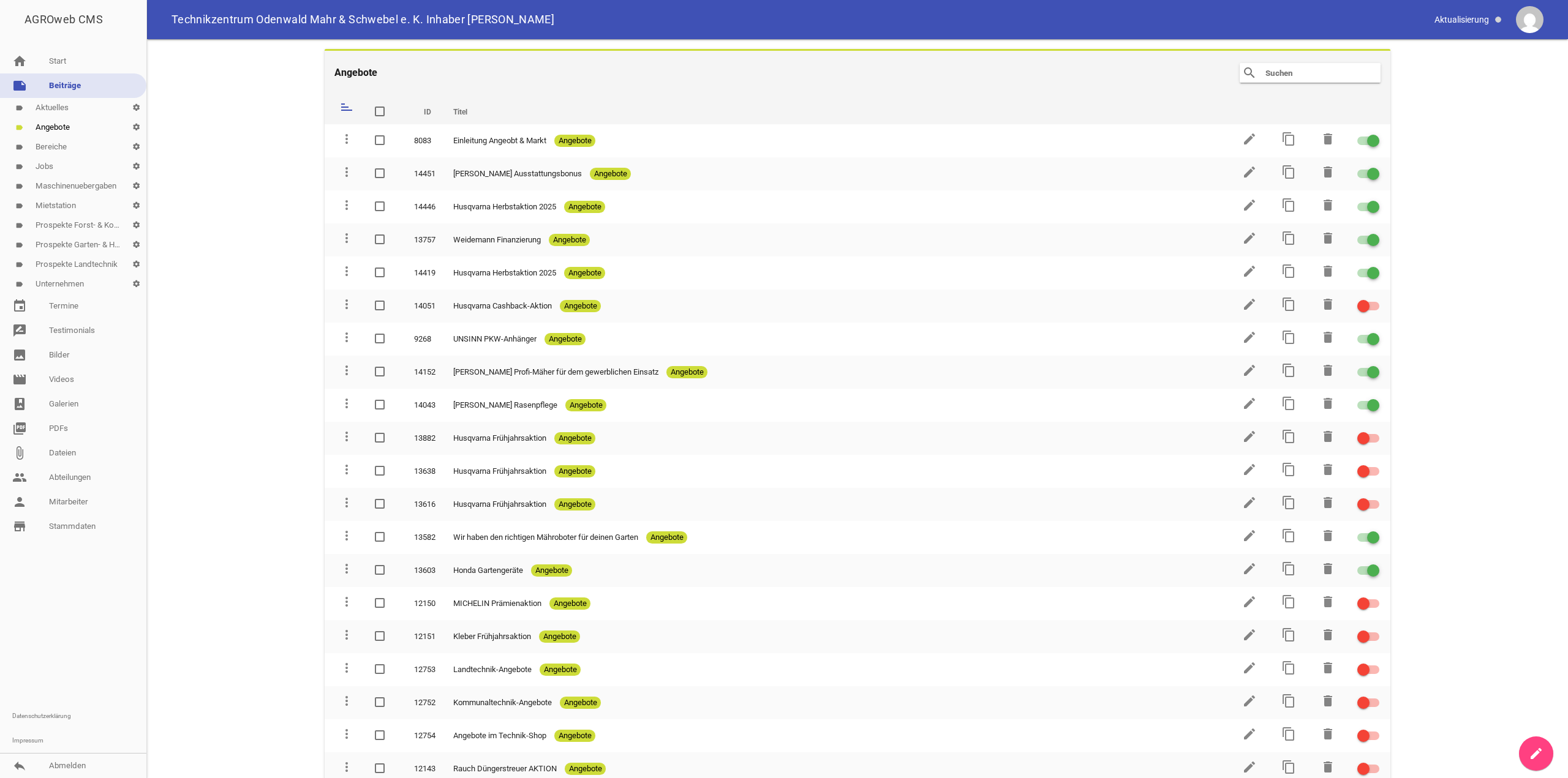
click at [235, 122] on main "Angebote search clear sort ID Titel delete more_vert 8083 Einleitung Angeobt & …" at bounding box center [858, 409] width 1421 height 739
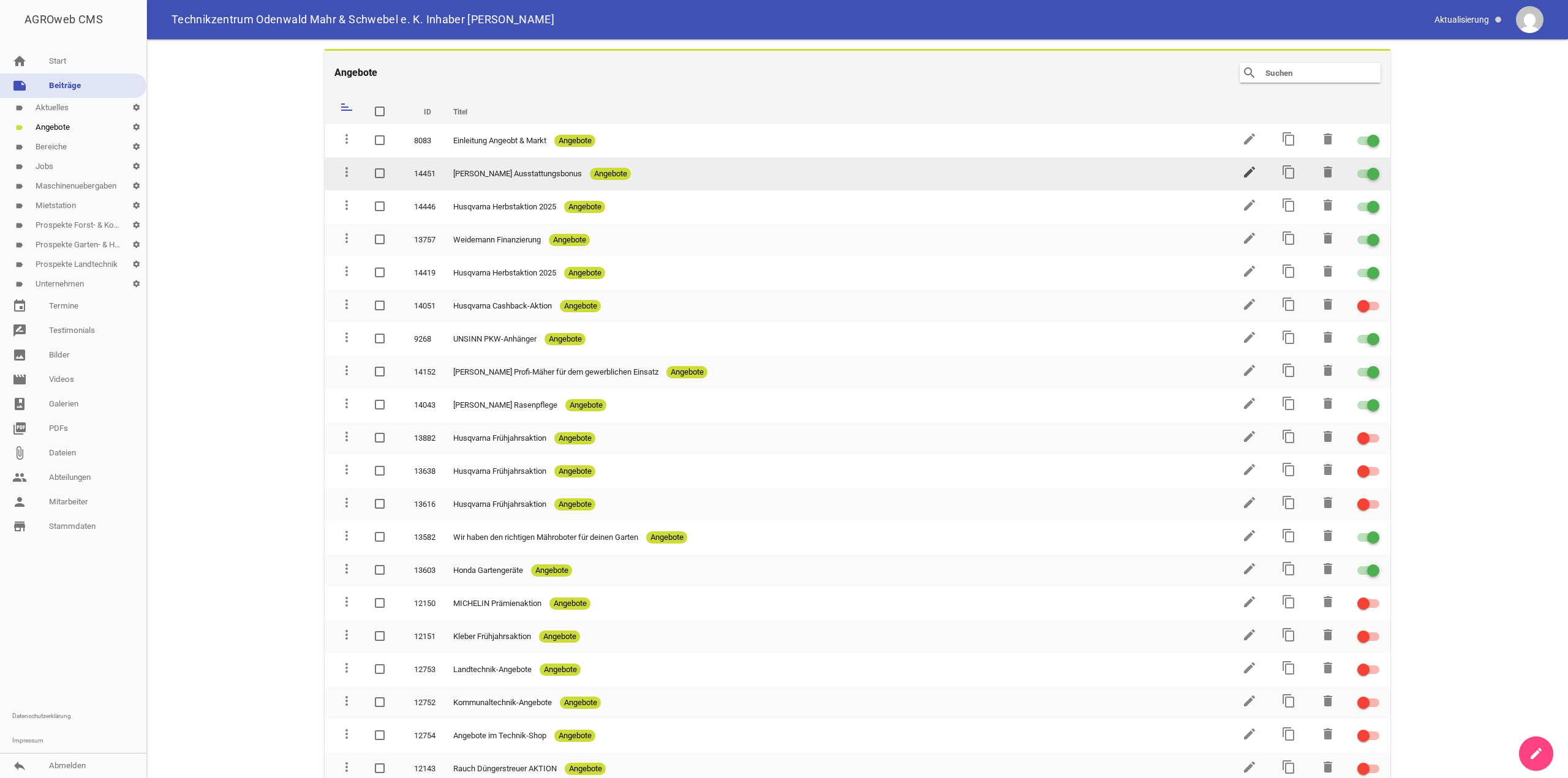
click at [1245, 173] on icon "edit" at bounding box center [1249, 172] width 14 height 14
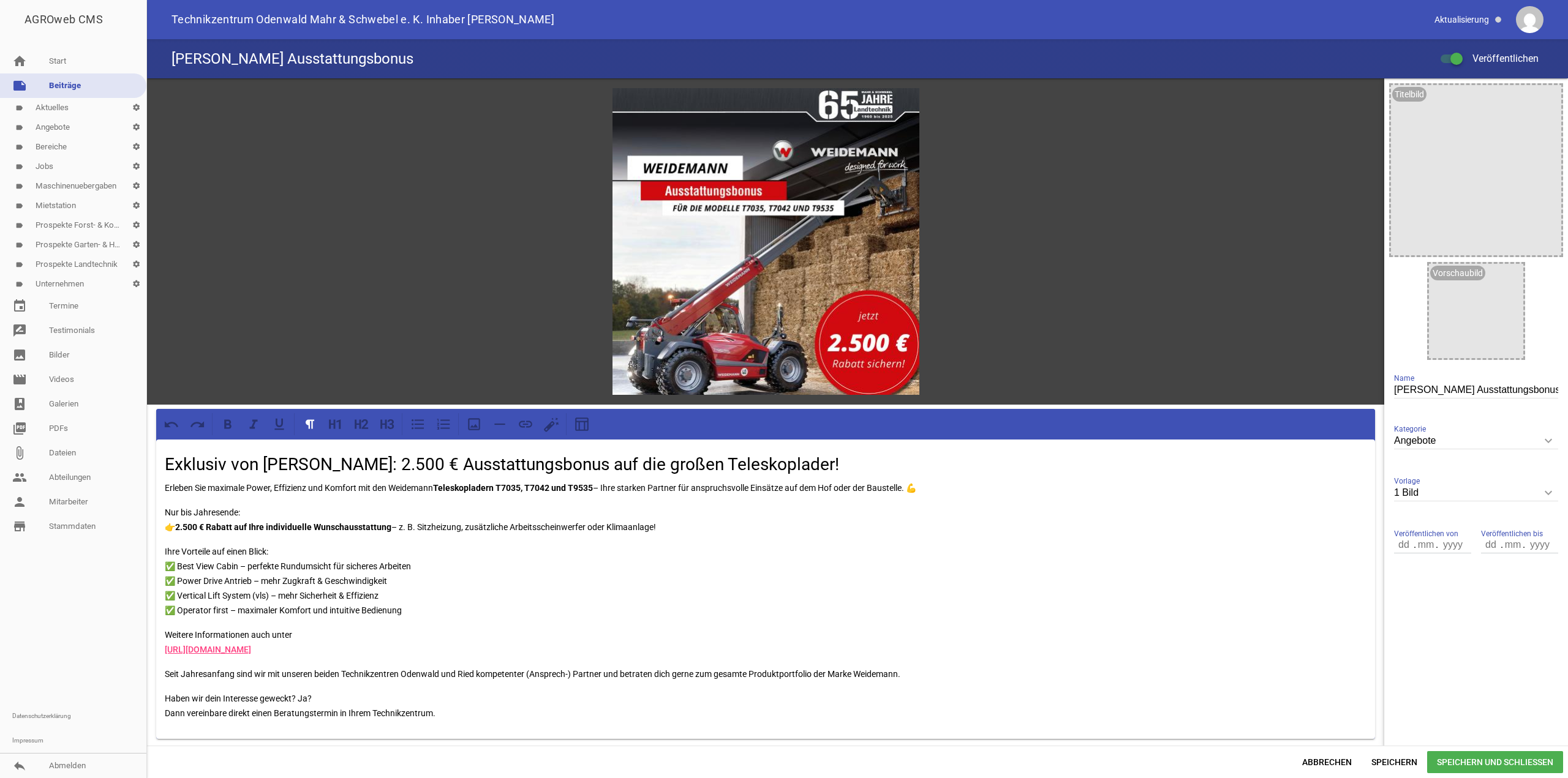
scroll to position [307, 0]
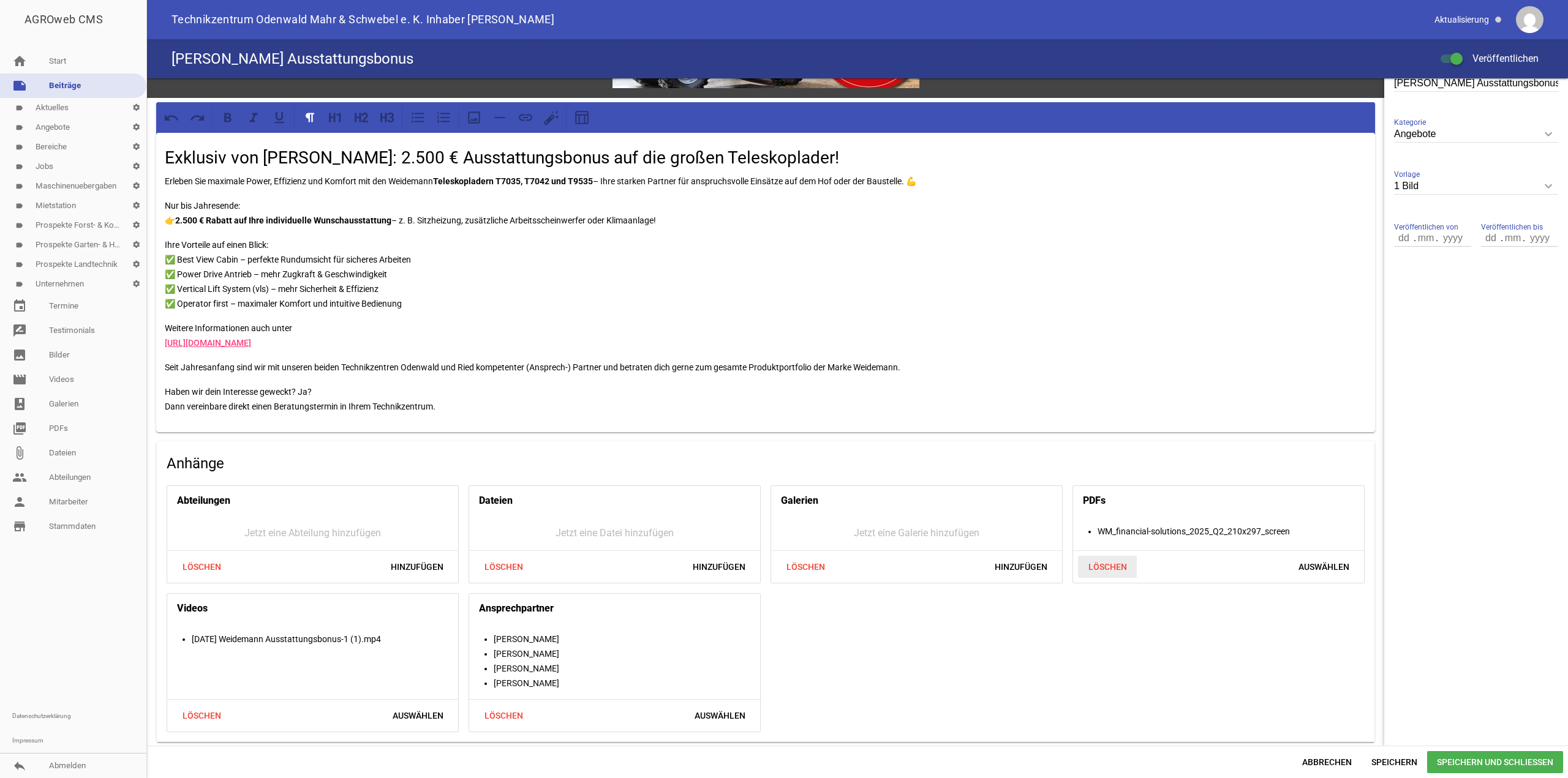
click at [1100, 566] on span "Löschen" at bounding box center [1107, 567] width 59 height 22
click at [207, 713] on span "Löschen" at bounding box center [201, 716] width 59 height 22
click at [1510, 758] on span "Speichern und Schließen" at bounding box center [1495, 762] width 136 height 22
